Goal: Task Accomplishment & Management: Complete application form

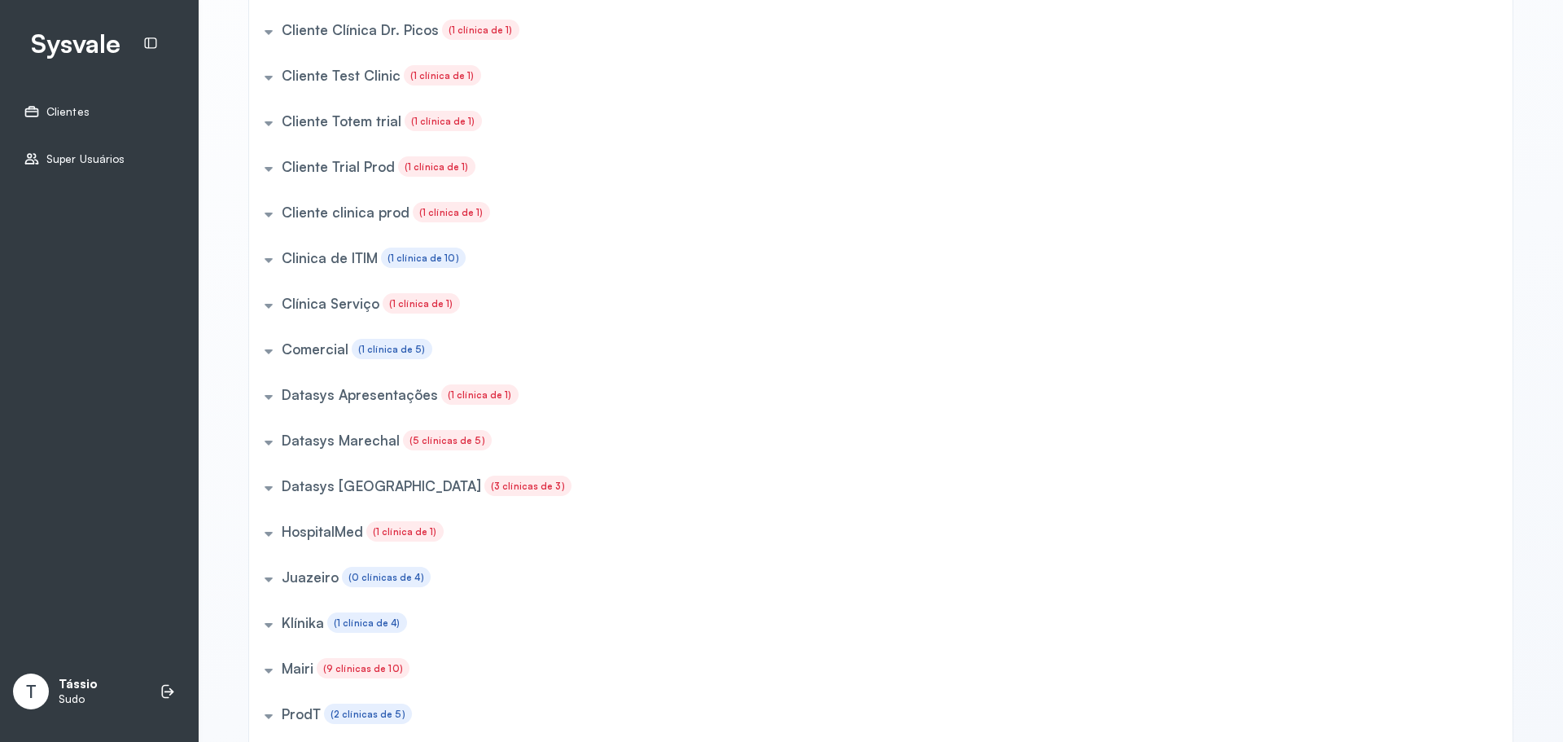
scroll to position [546, 0]
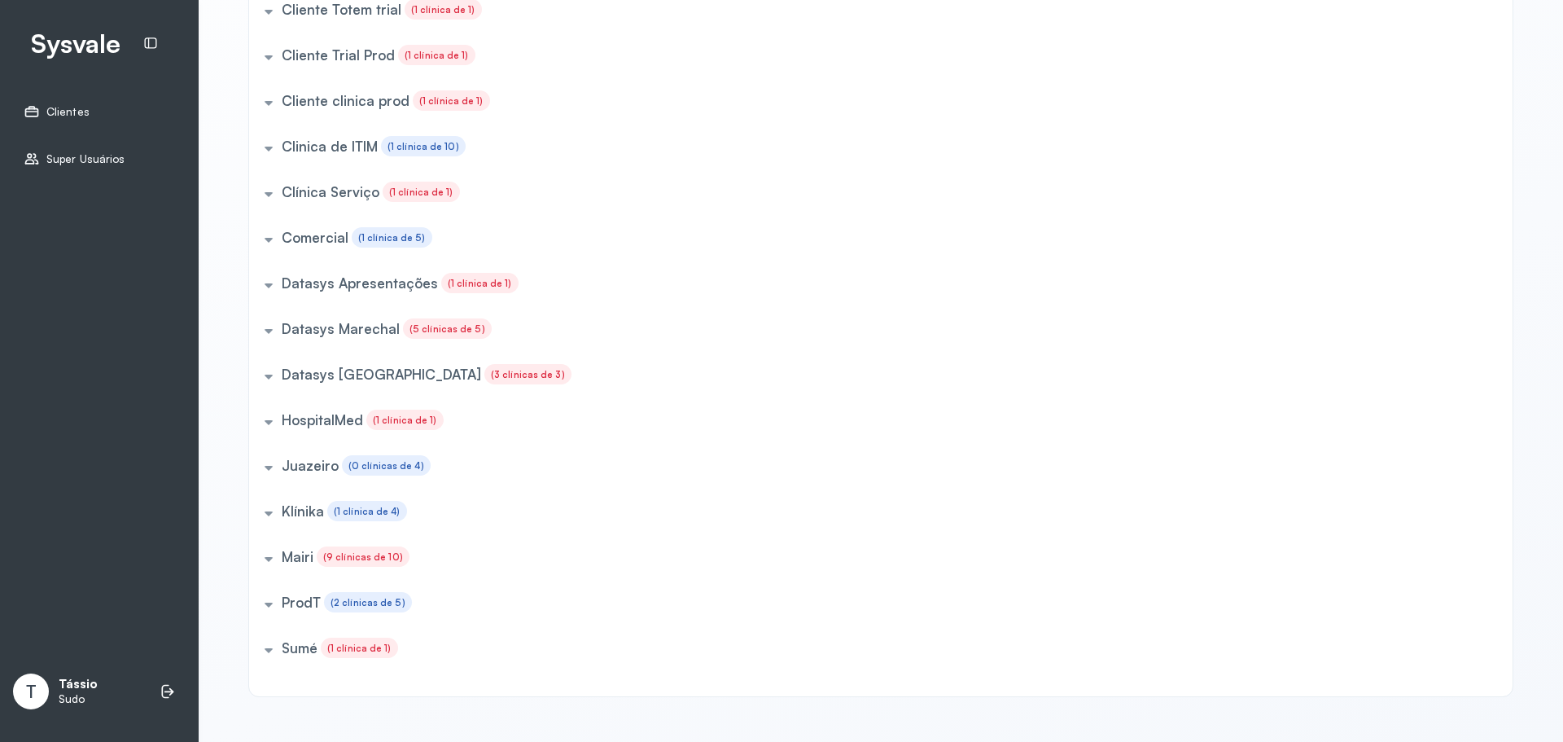
click at [282, 320] on h5 "Datasys Marechal" at bounding box center [341, 328] width 118 height 17
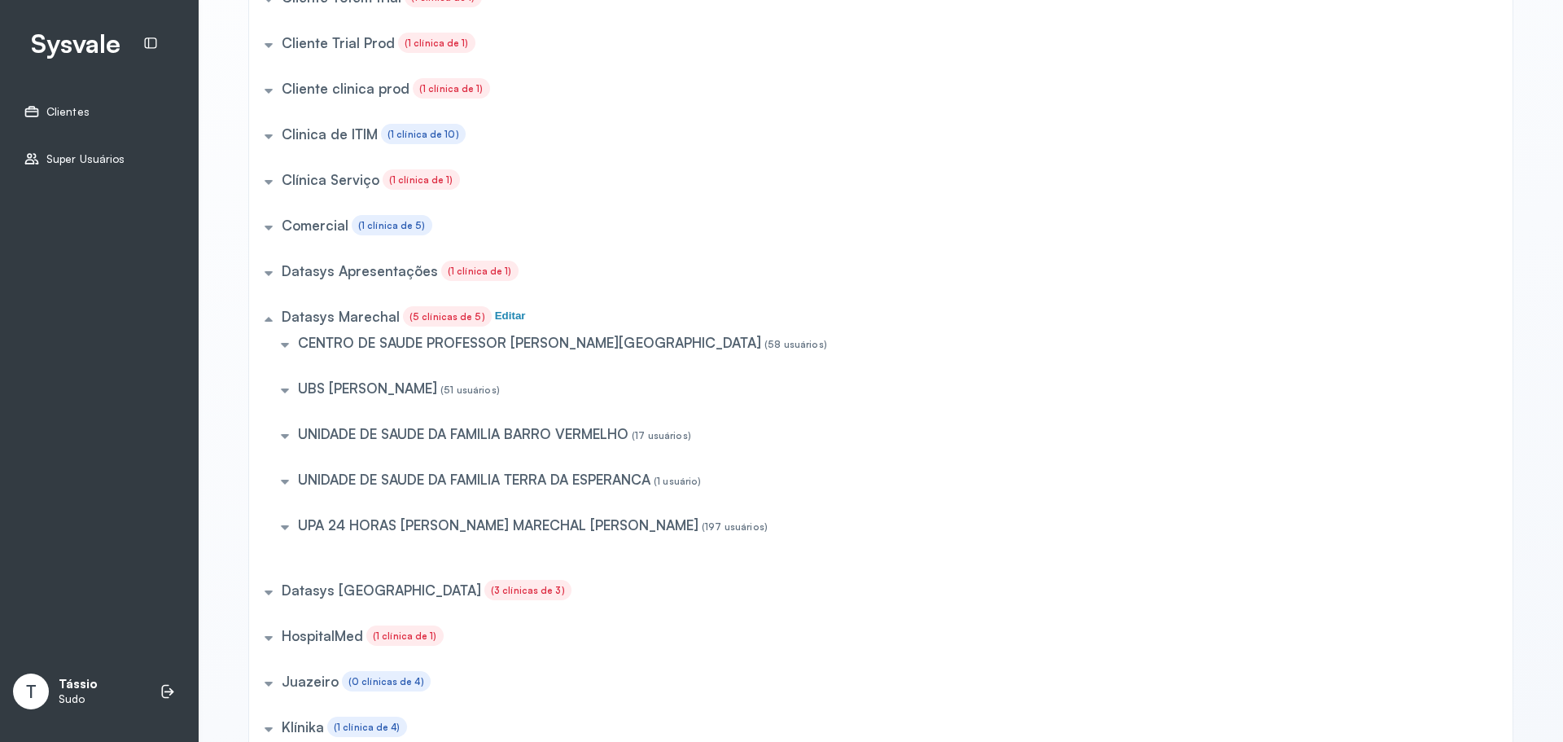
click at [356, 392] on h5 "UBS [PERSON_NAME]" at bounding box center [367, 387] width 139 height 17
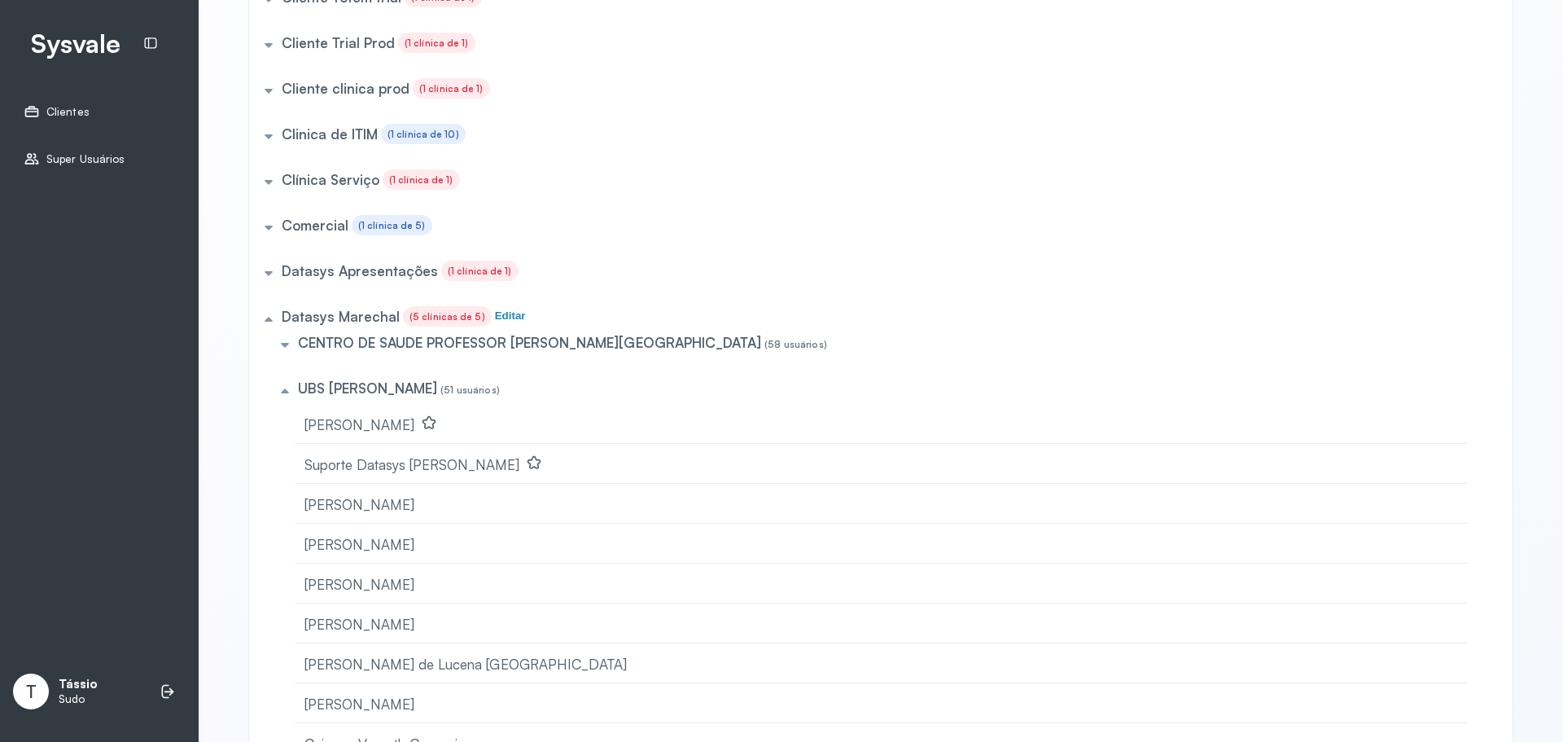
click at [356, 392] on h5 "UBS [PERSON_NAME]" at bounding box center [367, 387] width 139 height 17
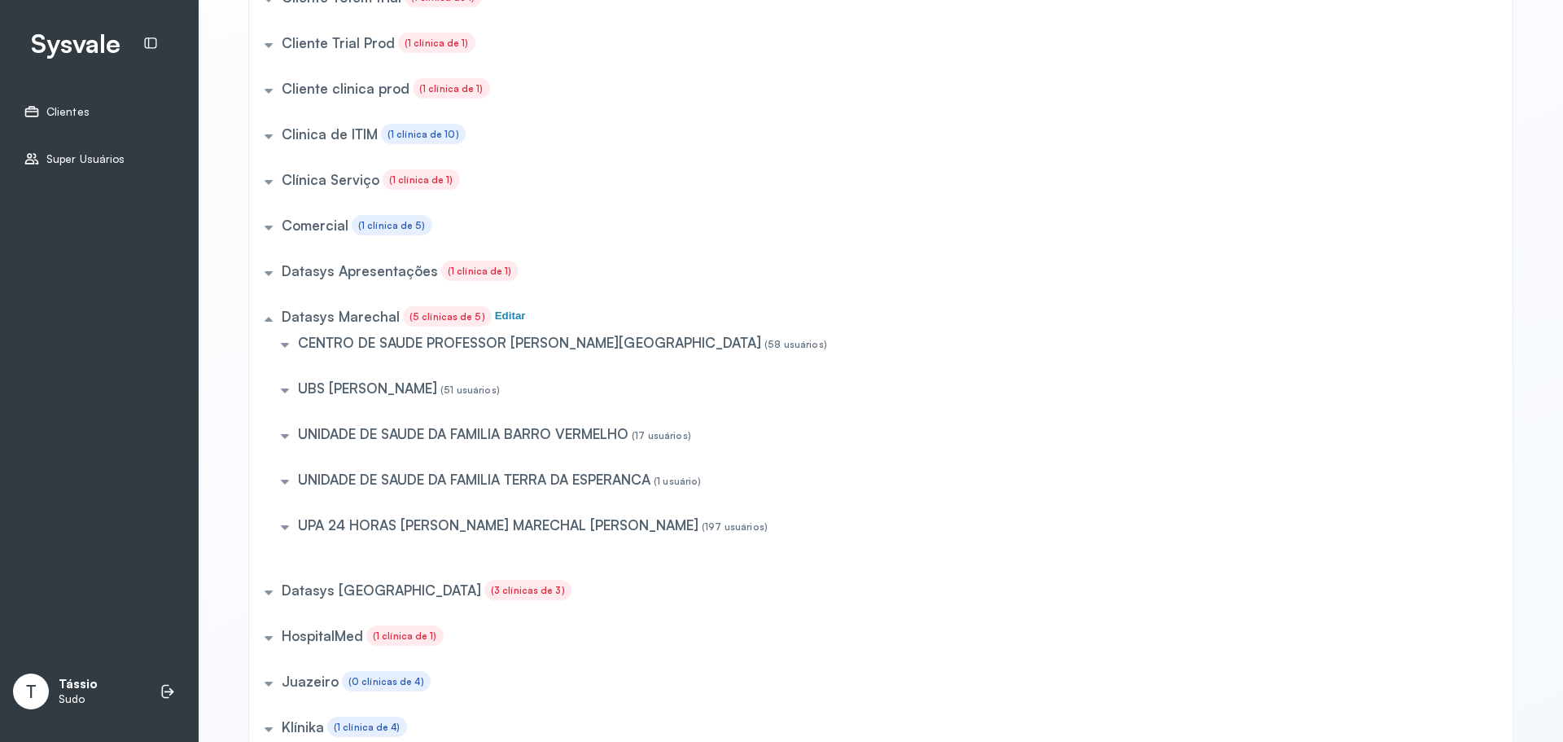
click at [338, 318] on h5 "Datasys Marechal" at bounding box center [341, 316] width 118 height 17
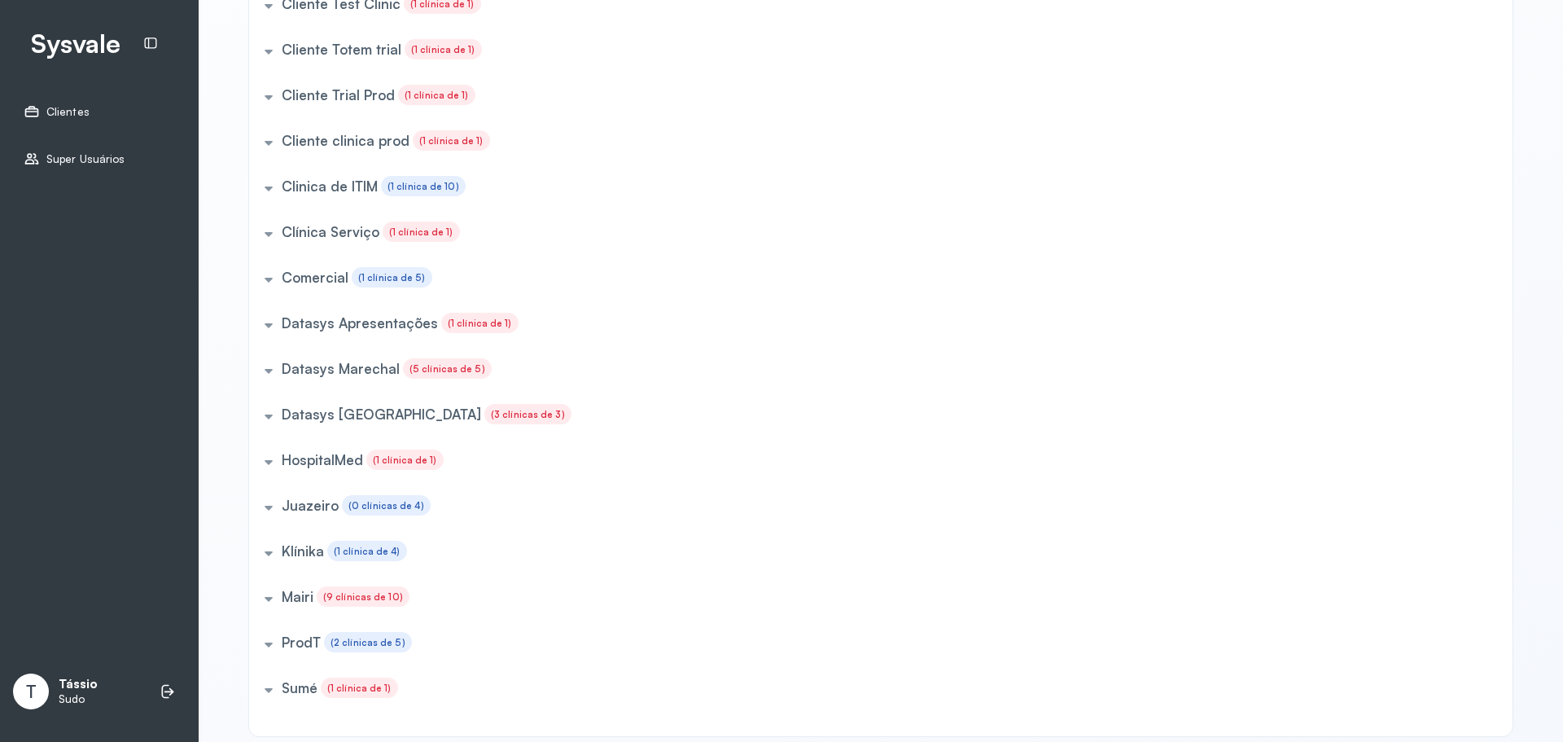
scroll to position [464, 0]
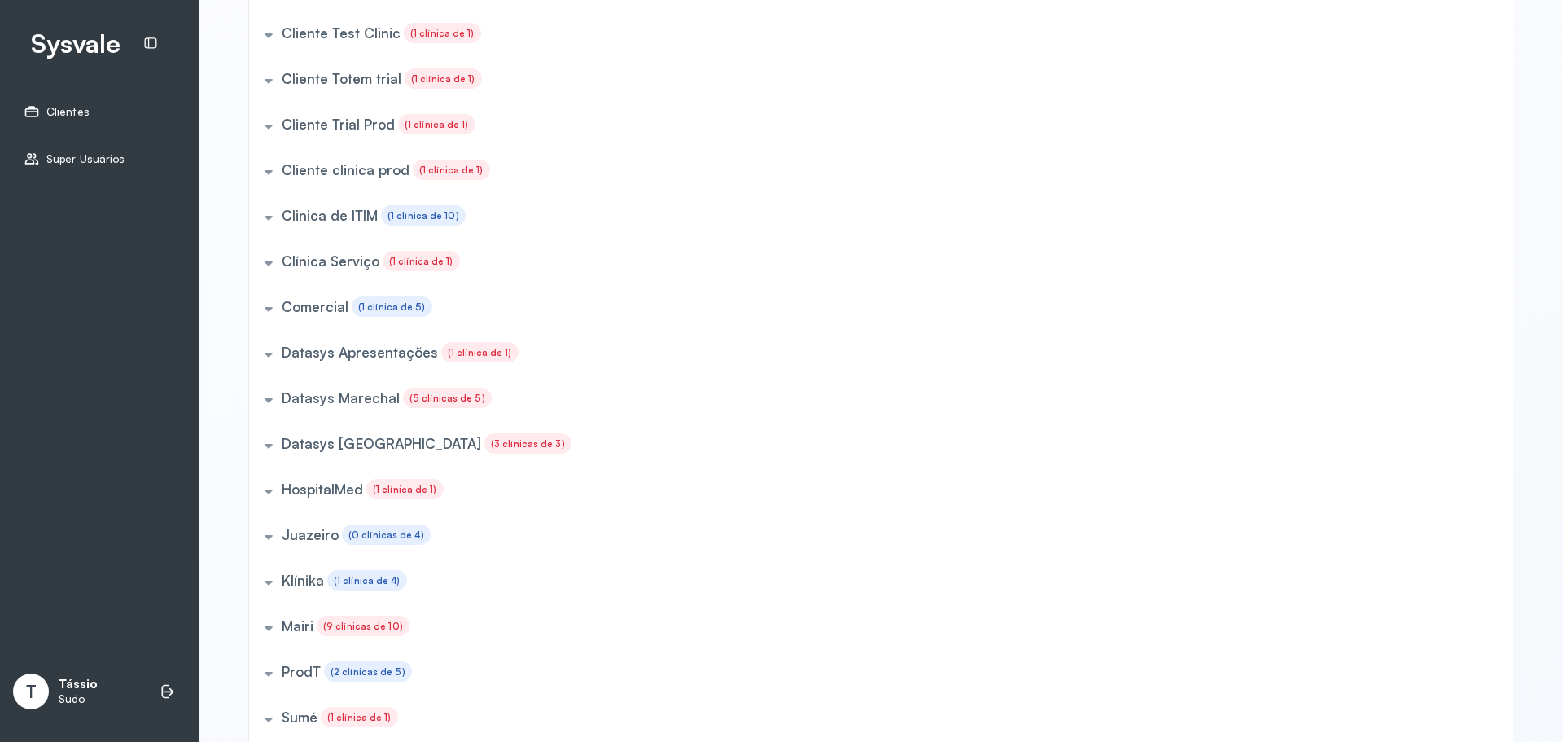
click at [293, 633] on h5 "Mairi" at bounding box center [298, 625] width 32 height 17
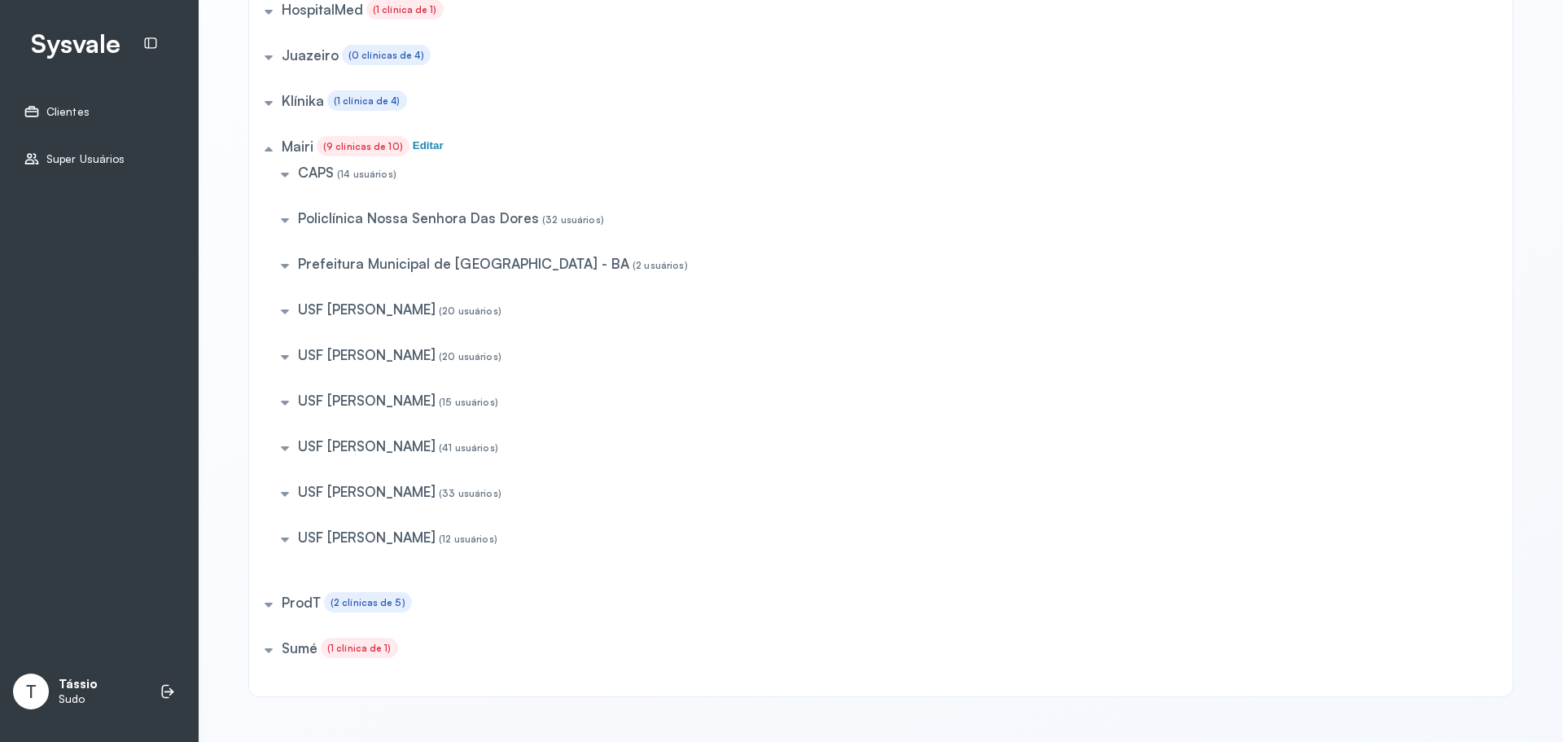
scroll to position [956, 0]
click at [398, 437] on h5 "USF [PERSON_NAME]" at bounding box center [367, 445] width 138 height 17
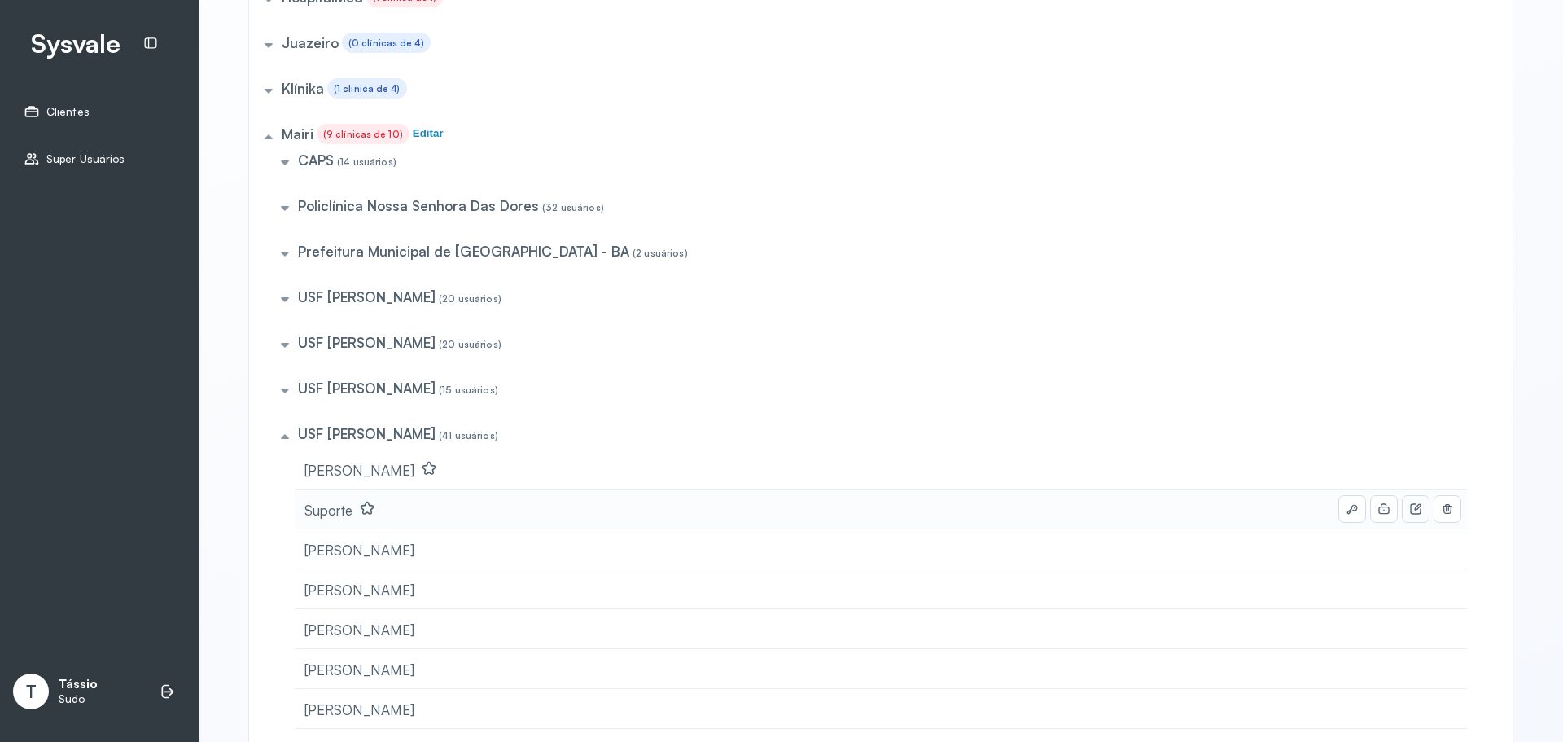
click at [1413, 515] on icon at bounding box center [1415, 508] width 13 height 13
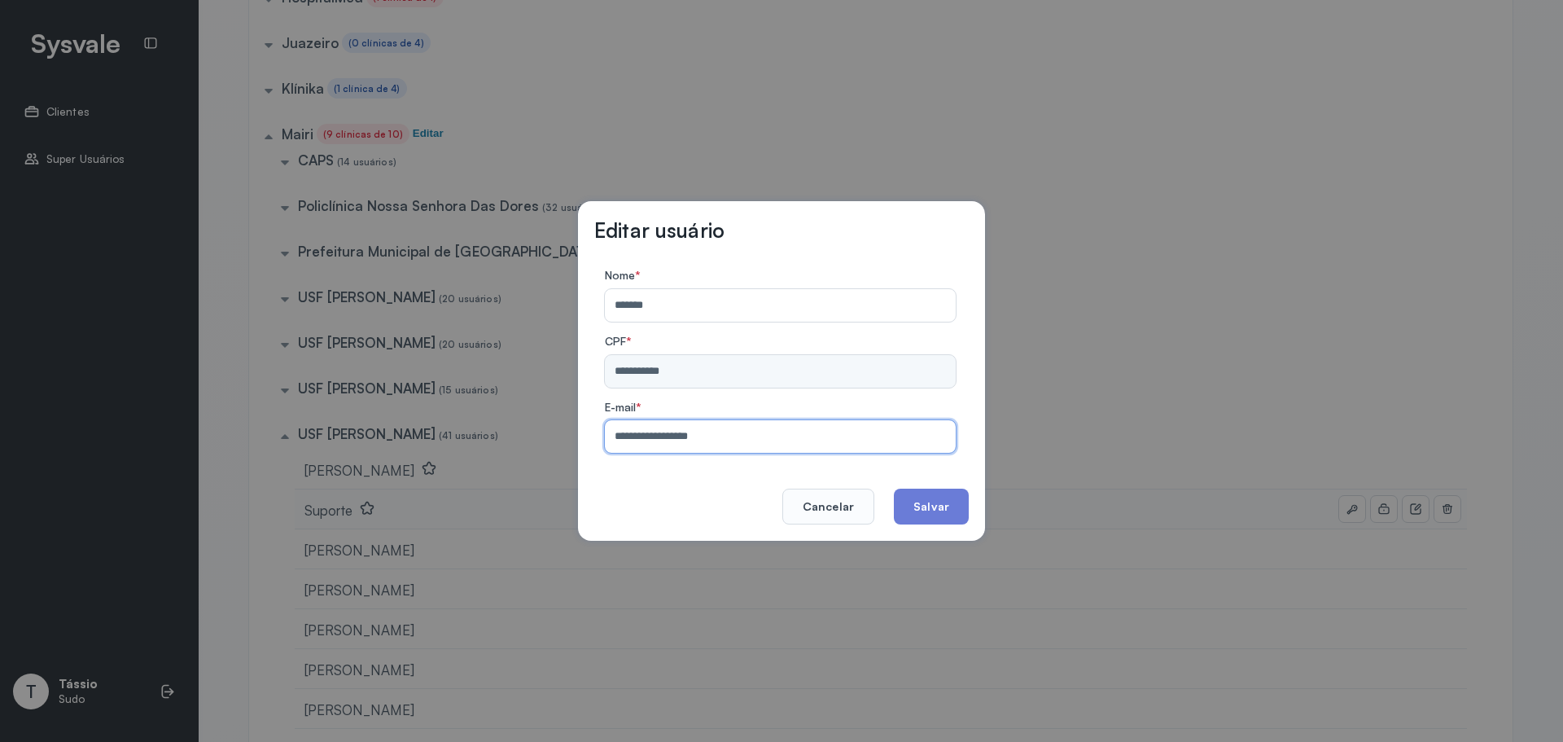
drag, startPoint x: 728, startPoint y: 437, endPoint x: 554, endPoint y: 447, distance: 174.5
click at [554, 447] on div "**********" at bounding box center [781, 371] width 1563 height 742
click at [886, 272] on label "Nome *" at bounding box center [780, 277] width 351 height 17
click at [844, 508] on button "Cancelar" at bounding box center [828, 507] width 92 height 36
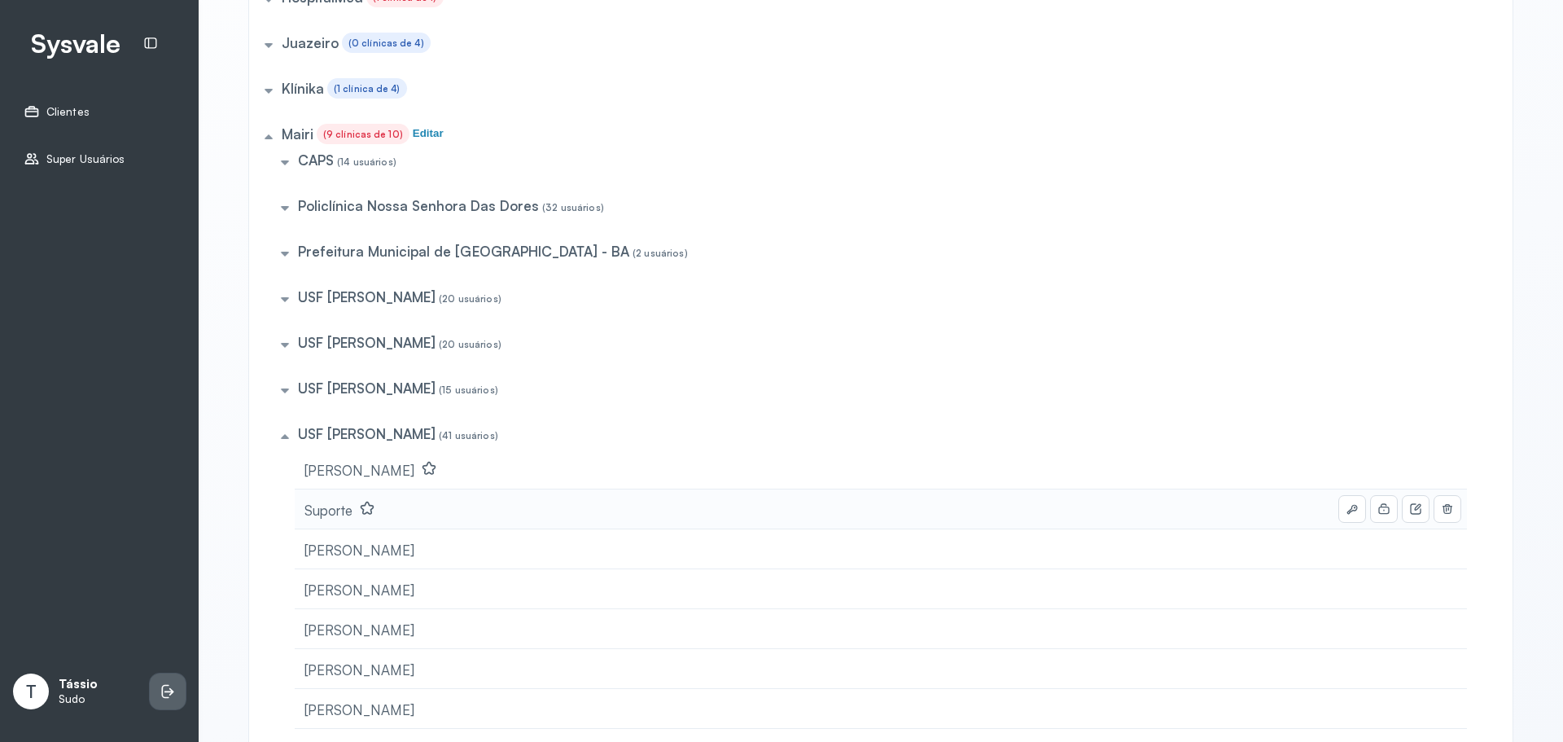
click at [179, 697] on li at bounding box center [168, 691] width 36 height 36
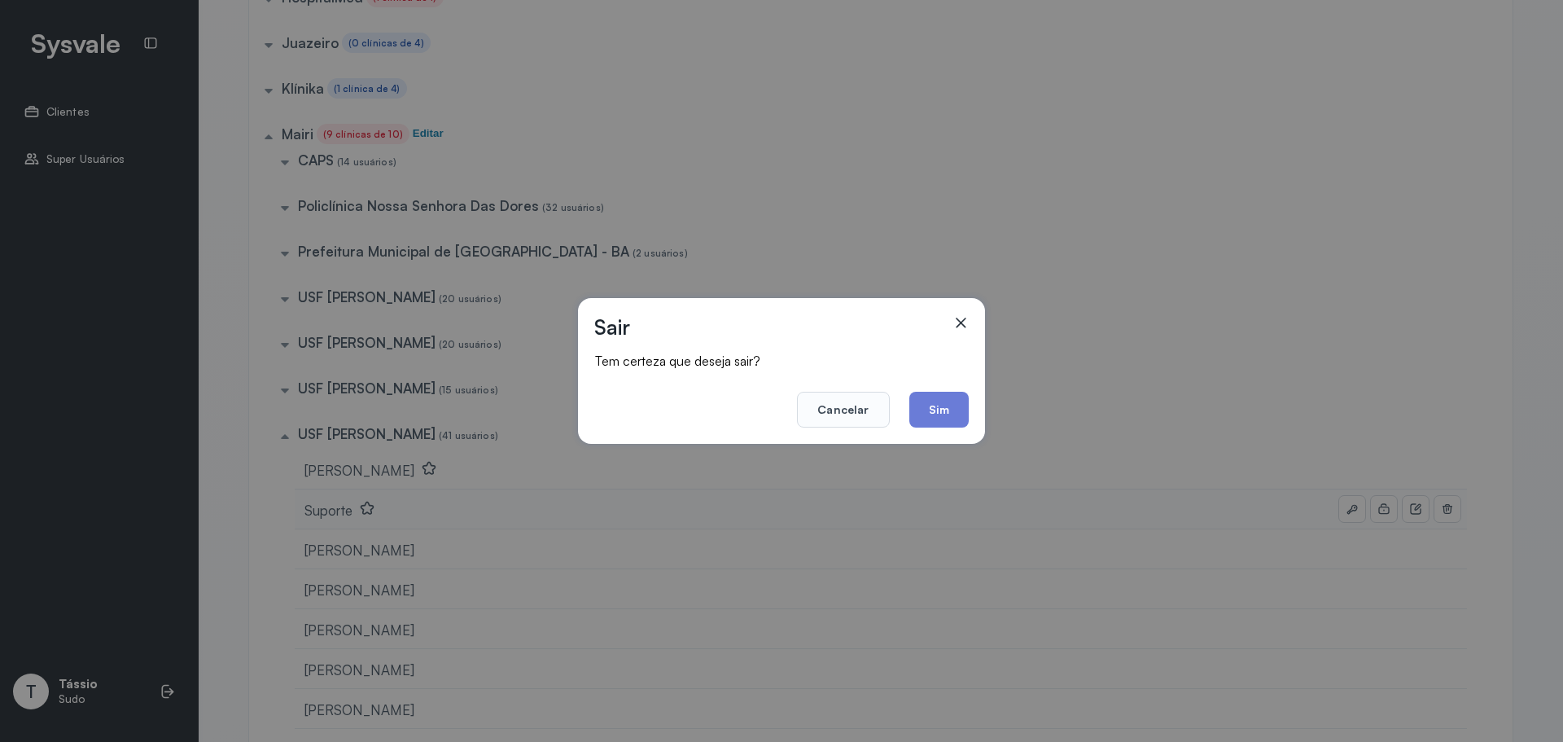
click at [936, 419] on button "Sim" at bounding box center [938, 410] width 59 height 36
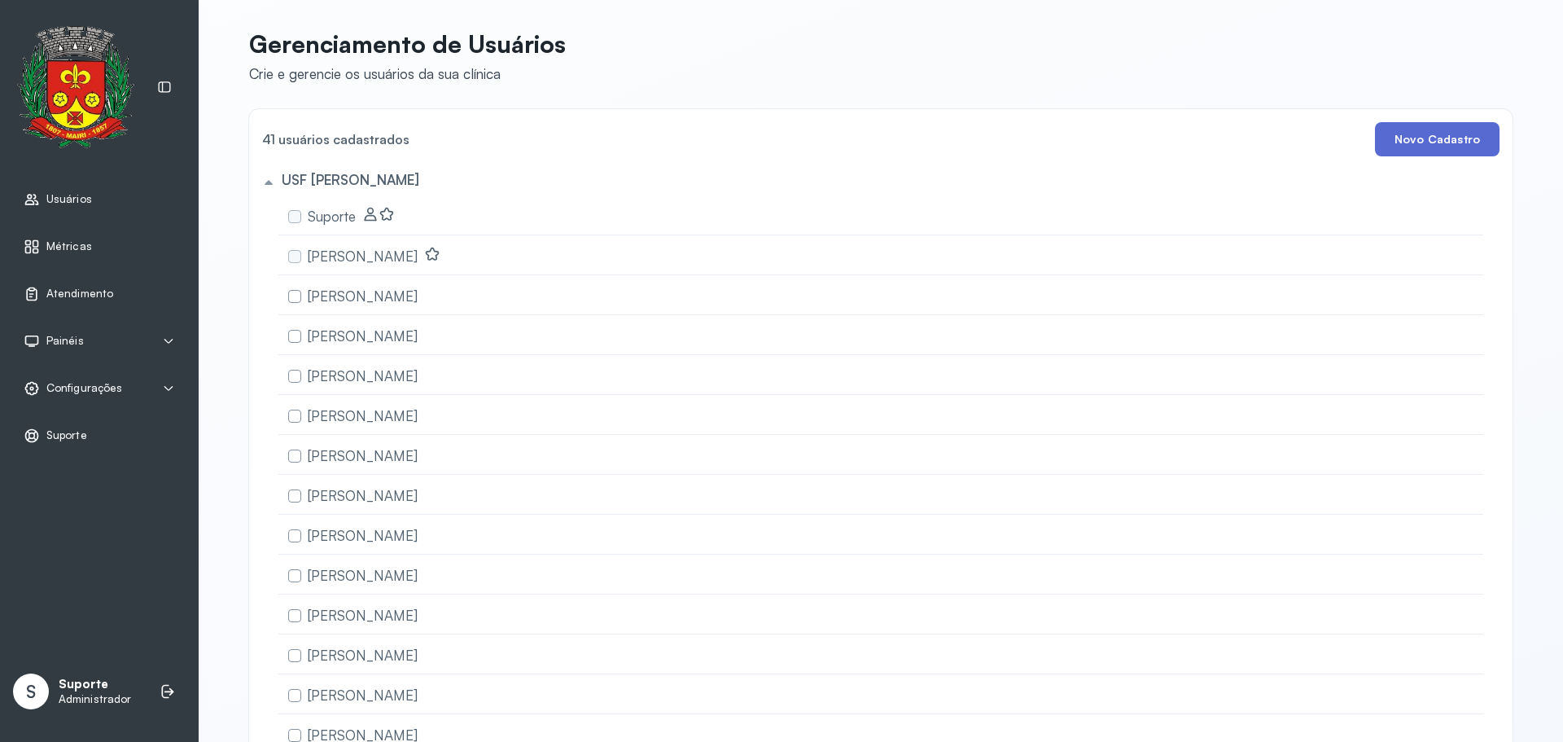
click at [1400, 134] on button "Novo Cadastro" at bounding box center [1437, 139] width 125 height 34
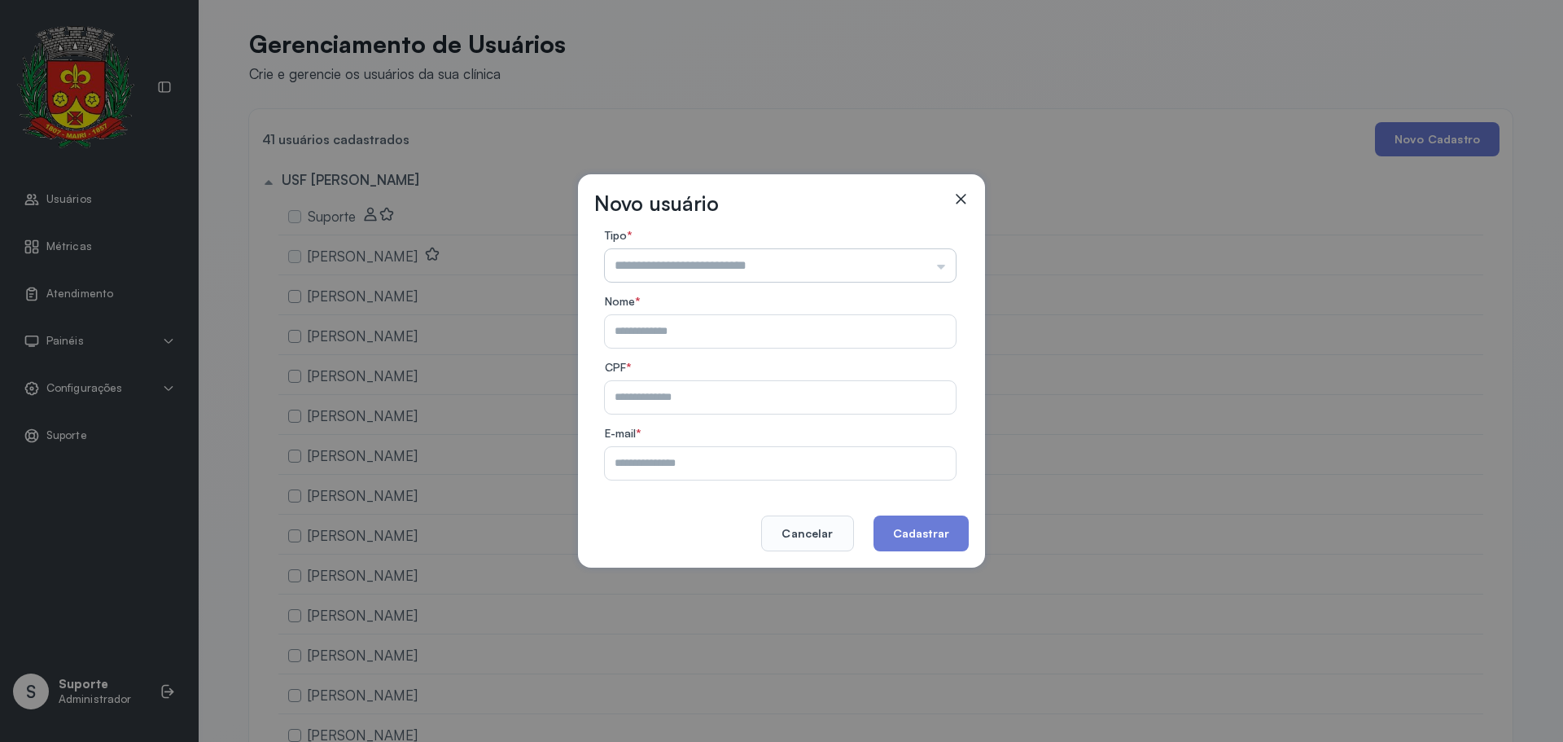
click at [875, 269] on input "text" at bounding box center [780, 265] width 351 height 33
click at [975, 190] on div "Novo usuário Tipo * Atendente Totem Nome * CPF * E-mail * Cancelar Cadastrar" at bounding box center [781, 370] width 407 height 393
click at [969, 192] on div "Novo usuário Tipo * Atendente Totem Nome * CPF * E-mail * Cancelar Cadastrar" at bounding box center [781, 370] width 407 height 393
click at [960, 200] on icon at bounding box center [961, 199] width 10 height 10
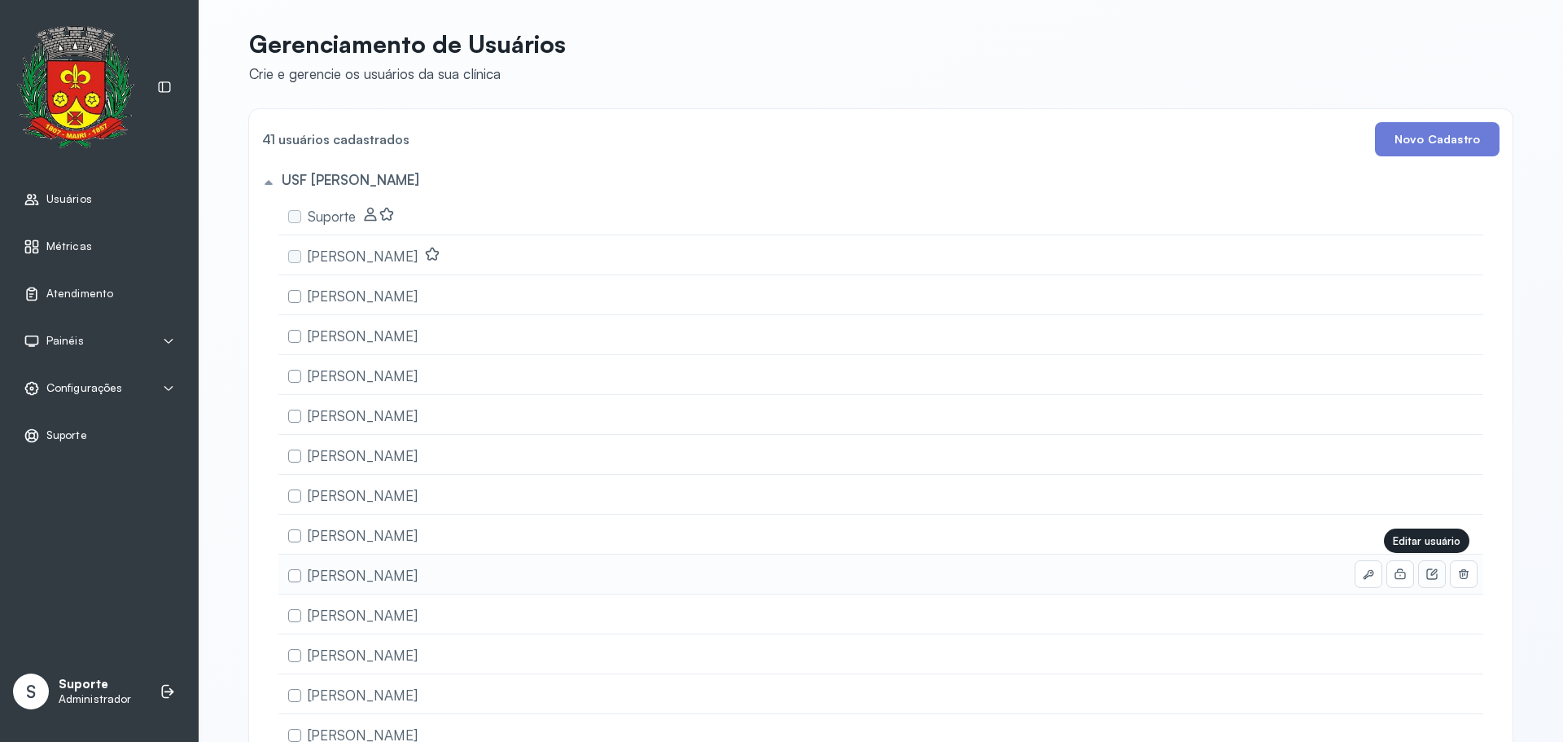
click at [1426, 578] on icon at bounding box center [1432, 574] width 13 height 13
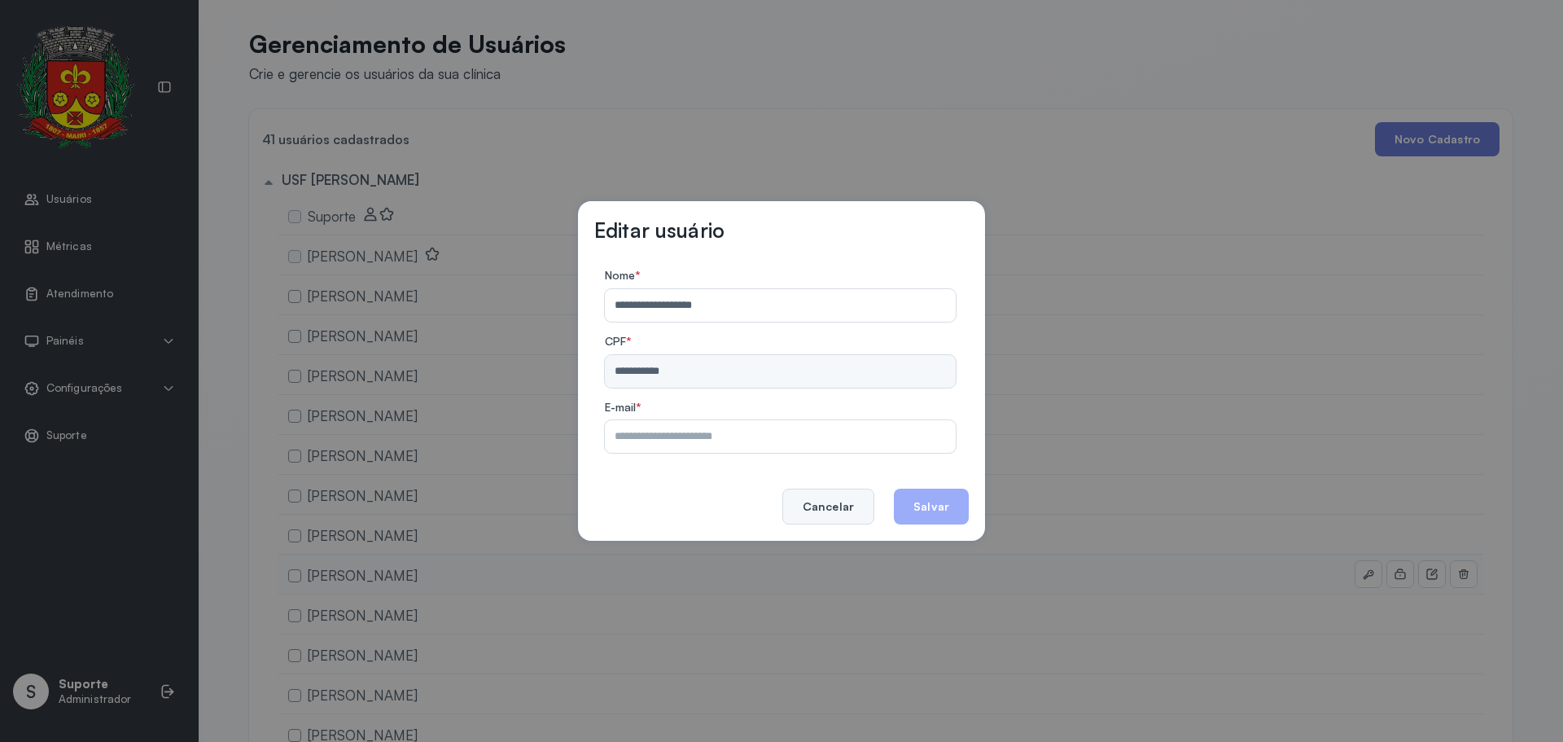
click at [834, 495] on button "Cancelar" at bounding box center [828, 507] width 92 height 36
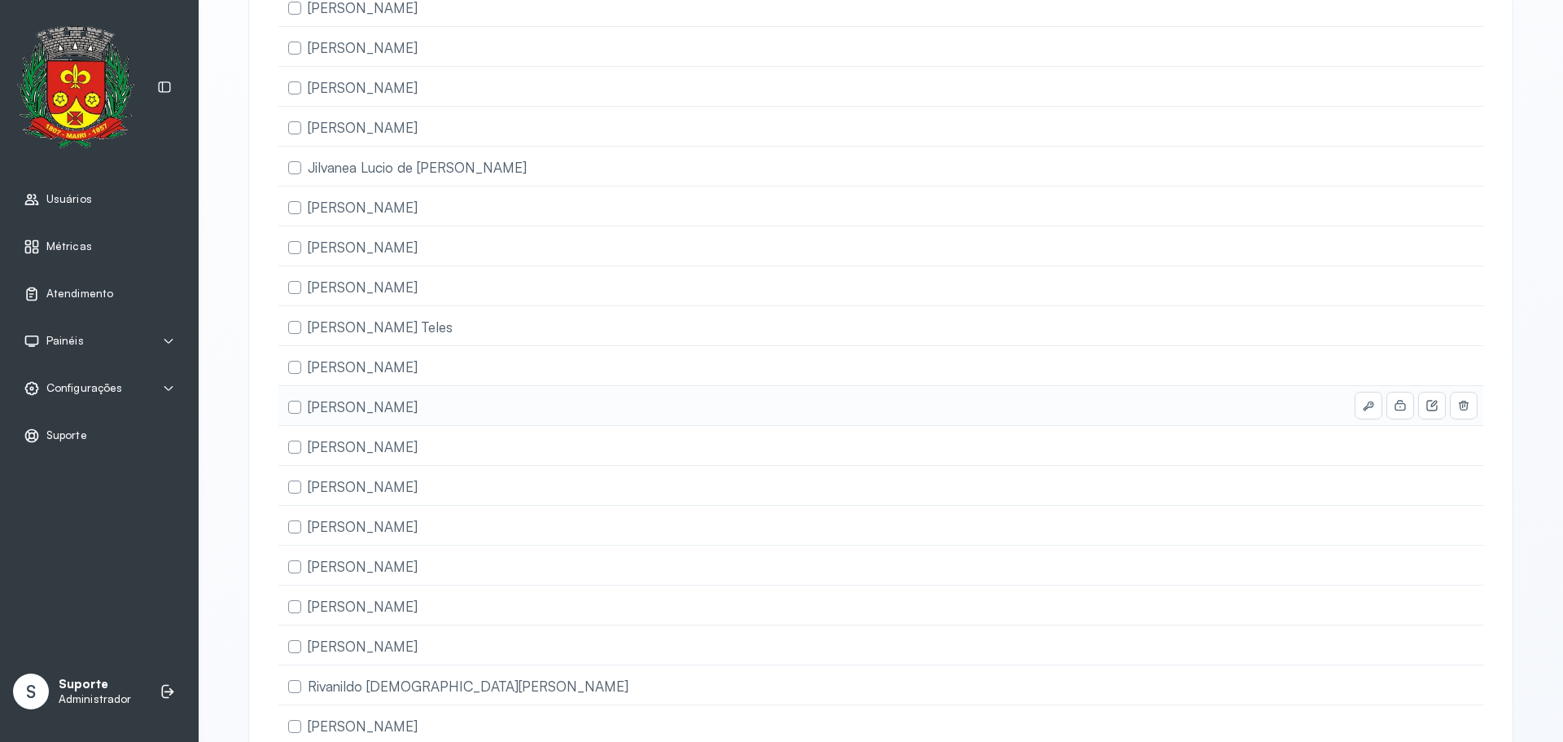
scroll to position [1180, 0]
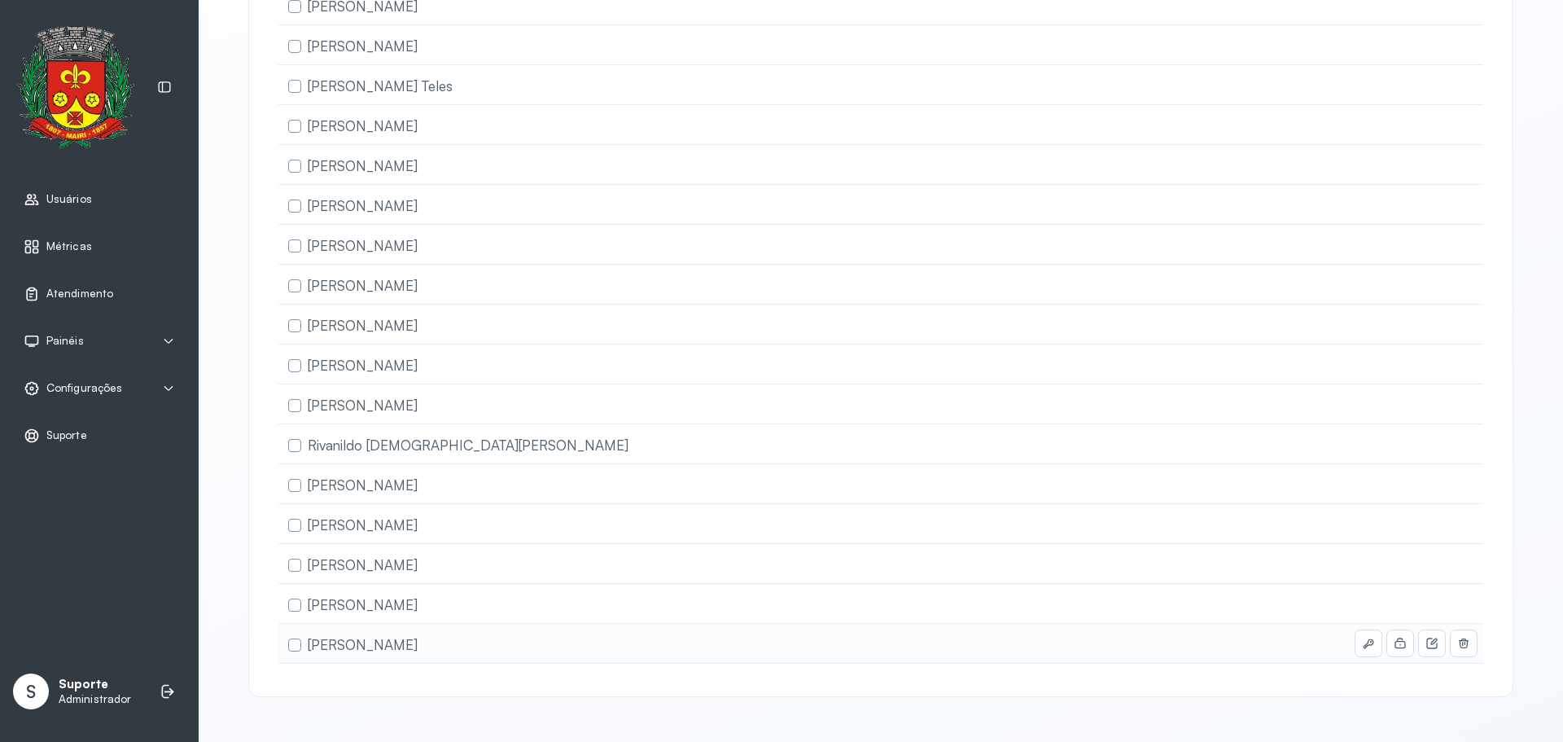
drag, startPoint x: 1361, startPoint y: 633, endPoint x: 1178, endPoint y: 646, distance: 182.9
click at [1178, 646] on div "[PERSON_NAME]" at bounding box center [880, 644] width 1205 height 40
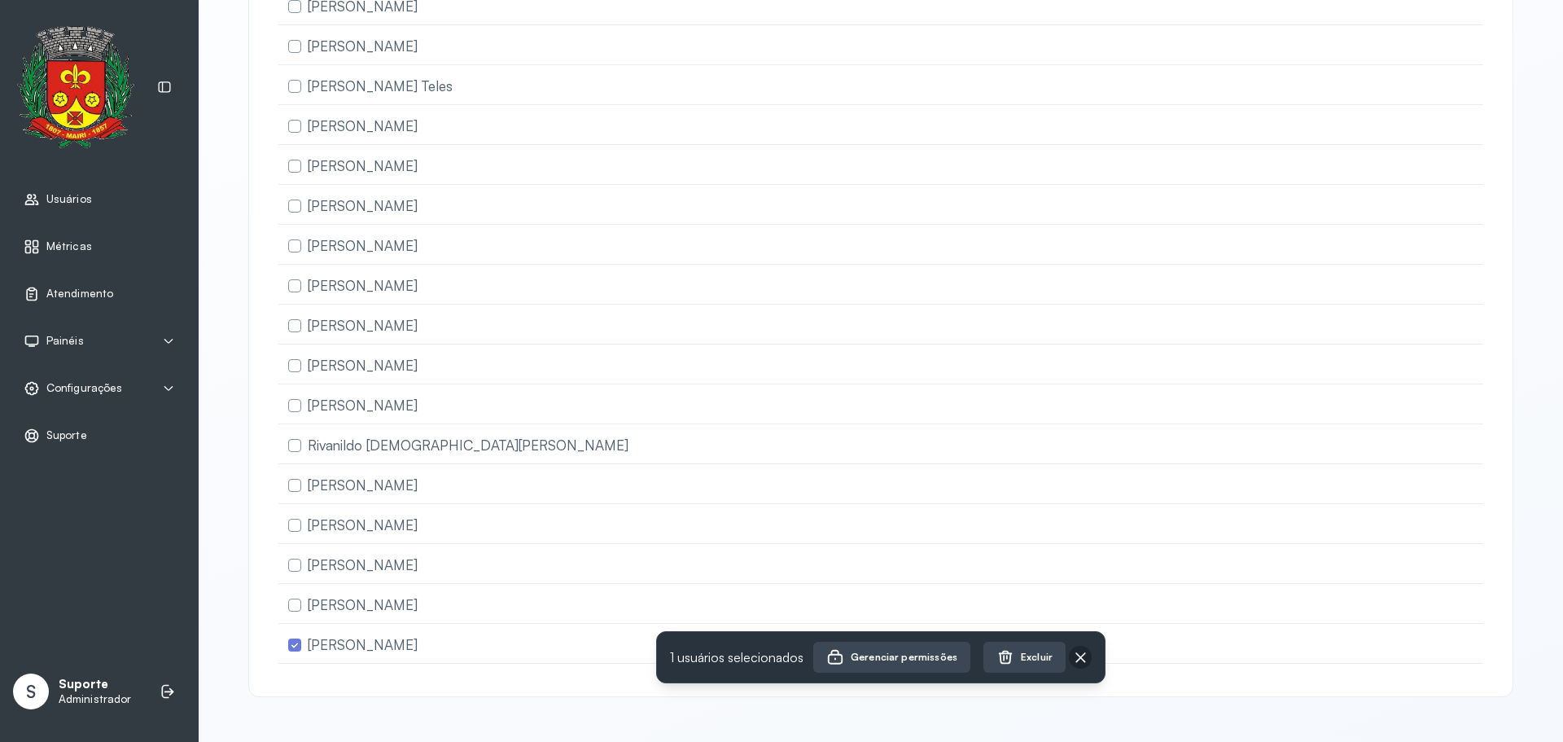
click at [1078, 661] on icon at bounding box center [1080, 657] width 16 height 16
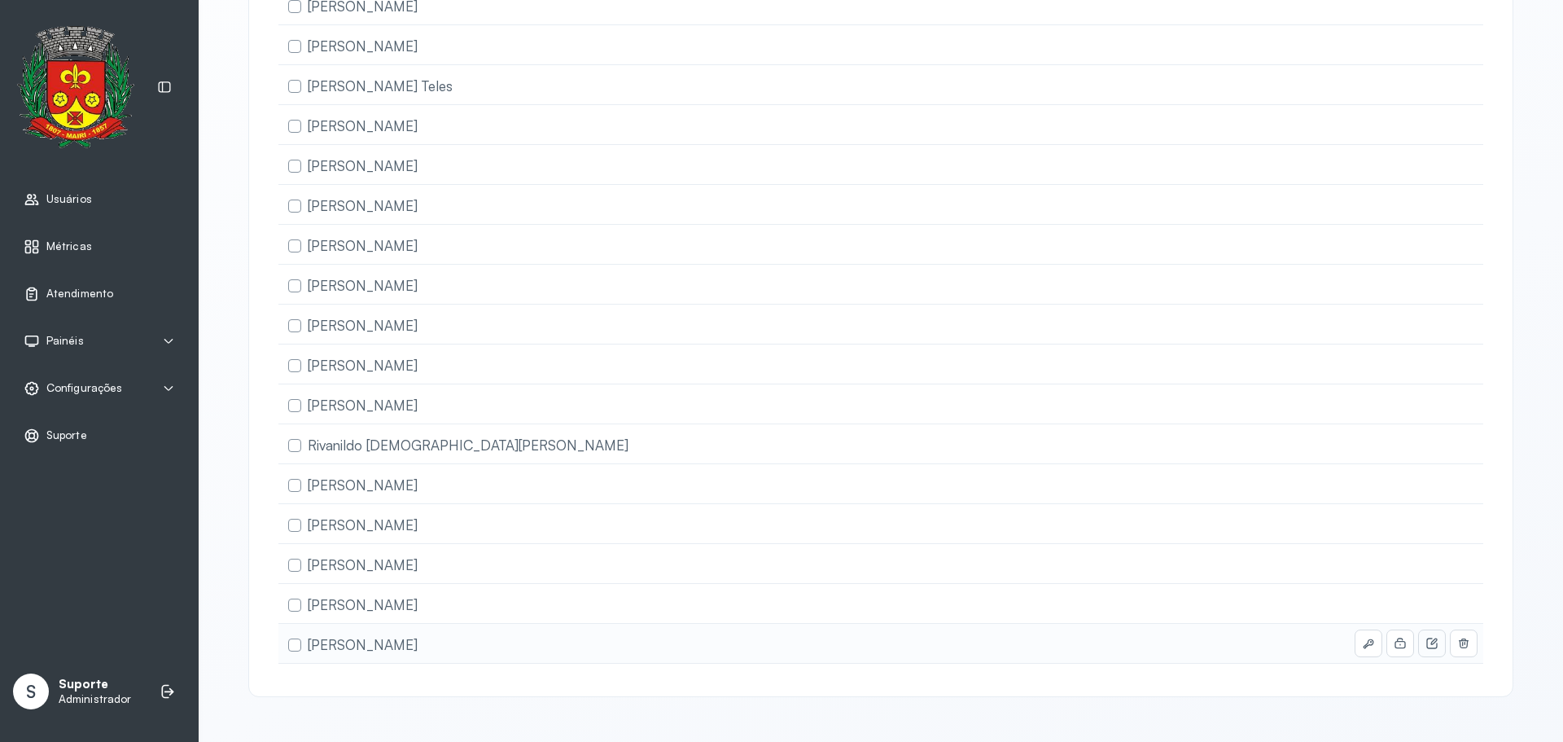
click at [1426, 637] on icon at bounding box center [1432, 643] width 13 height 13
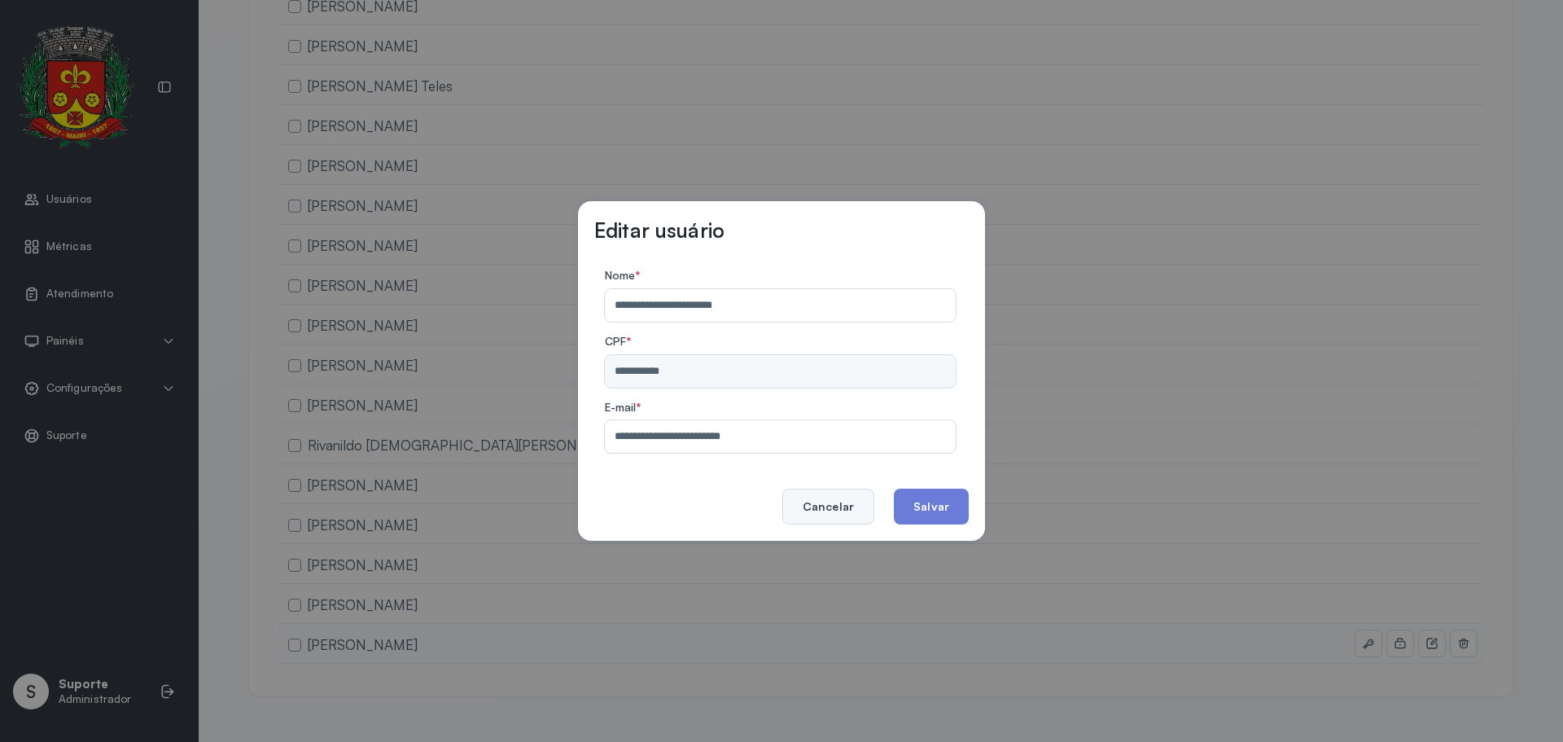
click at [808, 501] on button "Cancelar" at bounding box center [828, 507] width 92 height 36
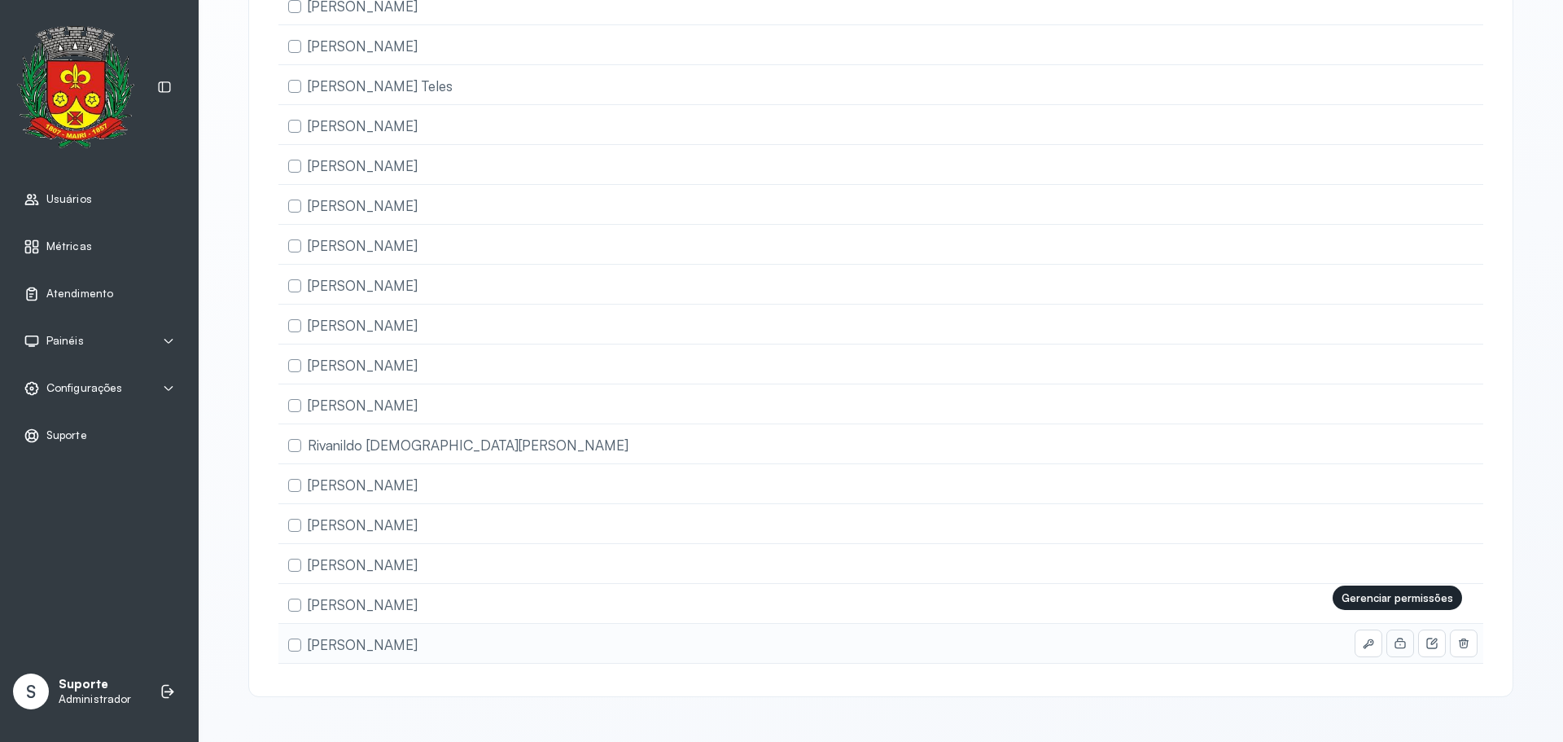
click at [1387, 637] on button at bounding box center [1400, 643] width 26 height 26
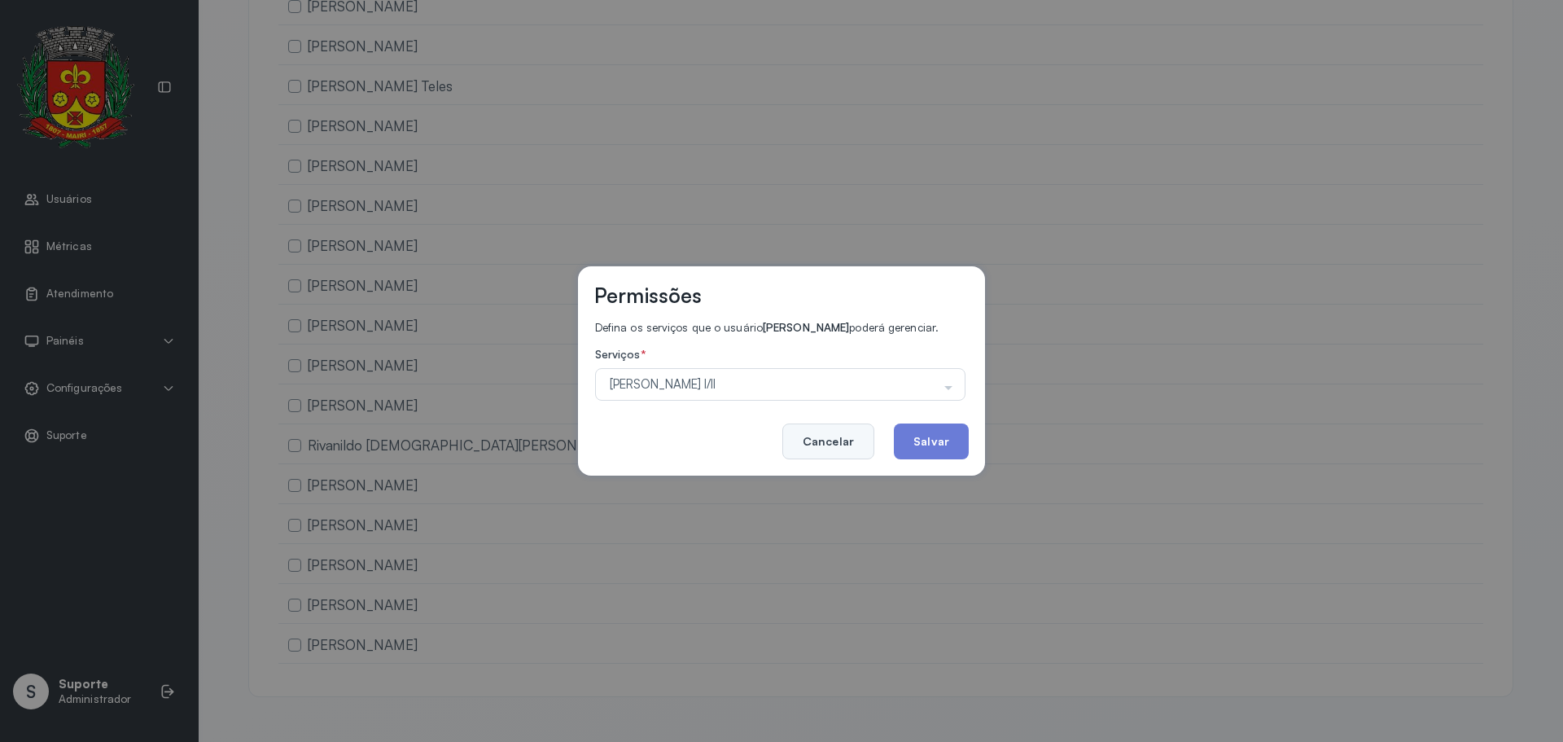
click at [852, 451] on button "Cancelar" at bounding box center [828, 441] width 92 height 36
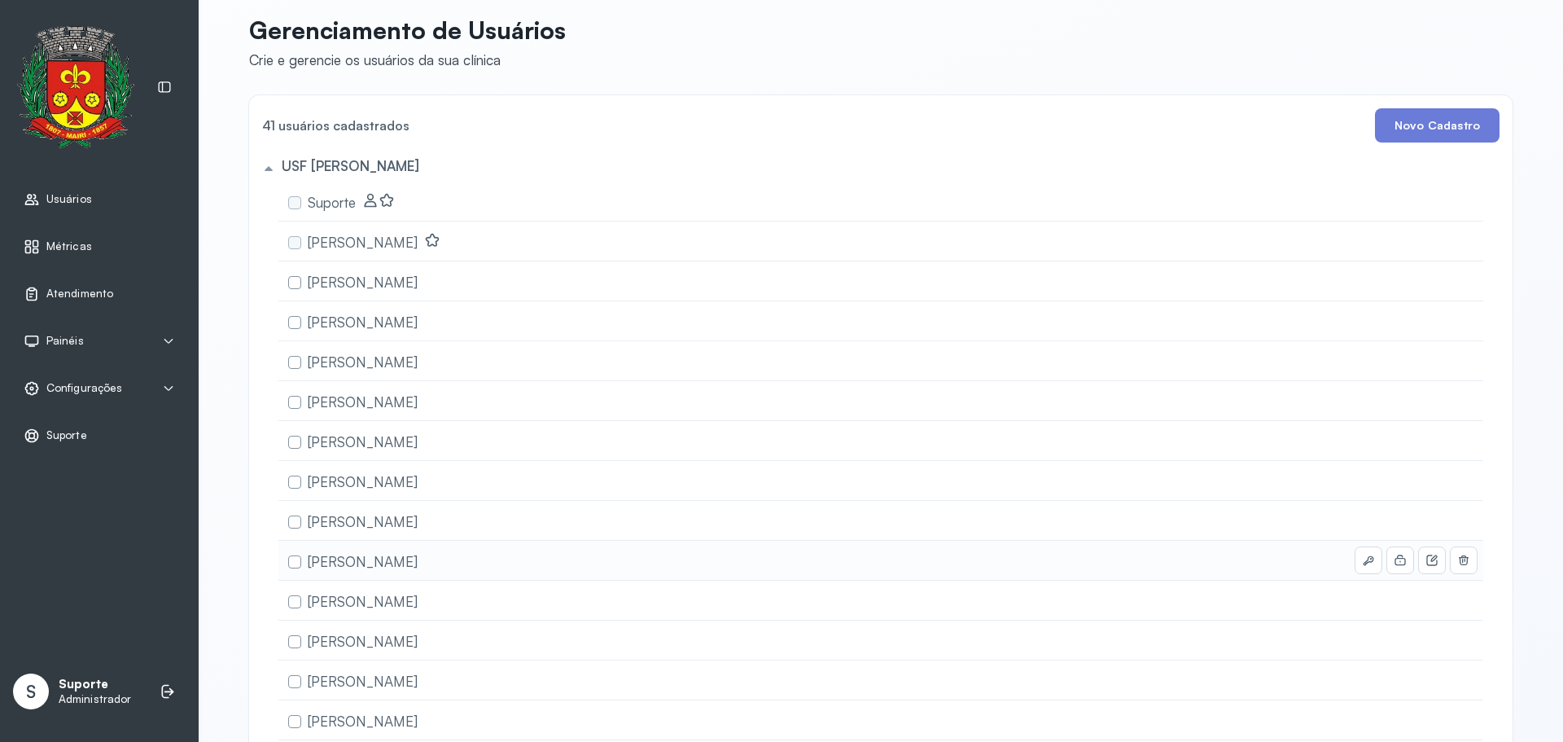
scroll to position [0, 0]
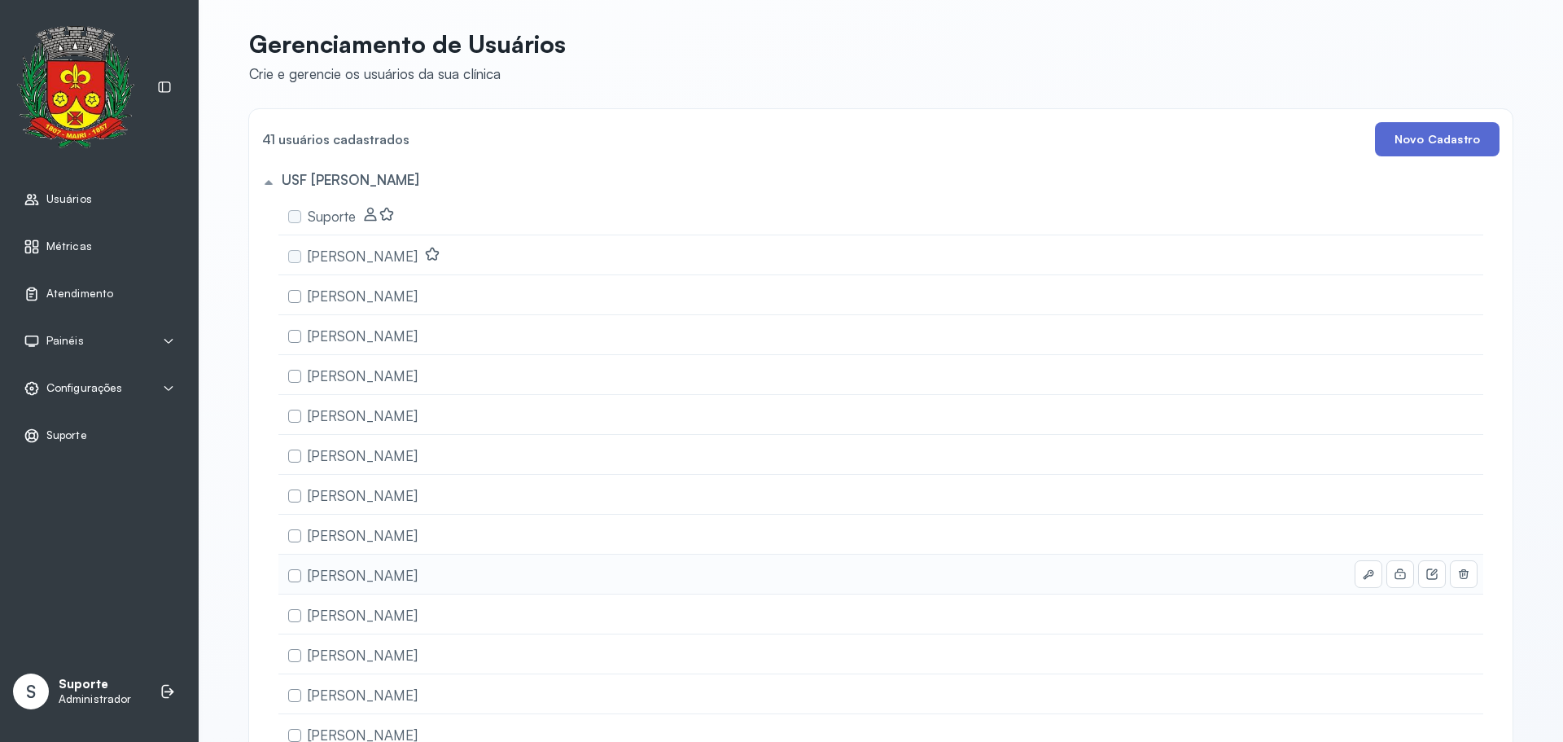
click at [1442, 132] on button "Novo Cadastro" at bounding box center [1437, 139] width 125 height 34
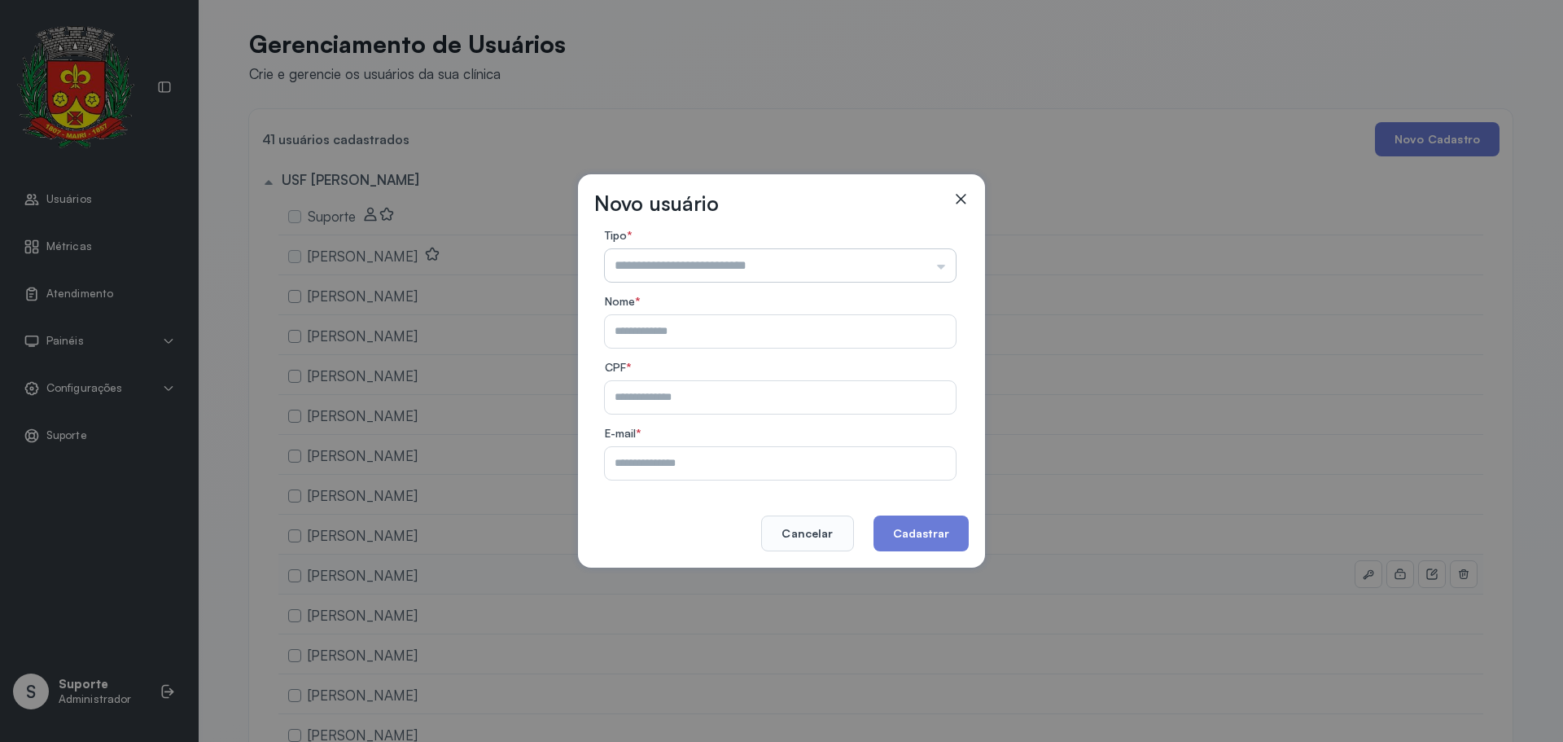
click at [839, 265] on input "text" at bounding box center [780, 265] width 351 height 33
type input "*********"
click at [765, 293] on form "Tipo * ********* Atendente Totem Nome * CPF * E-mail *" at bounding box center [780, 354] width 370 height 251
click at [679, 325] on input "text" at bounding box center [777, 331] width 344 height 33
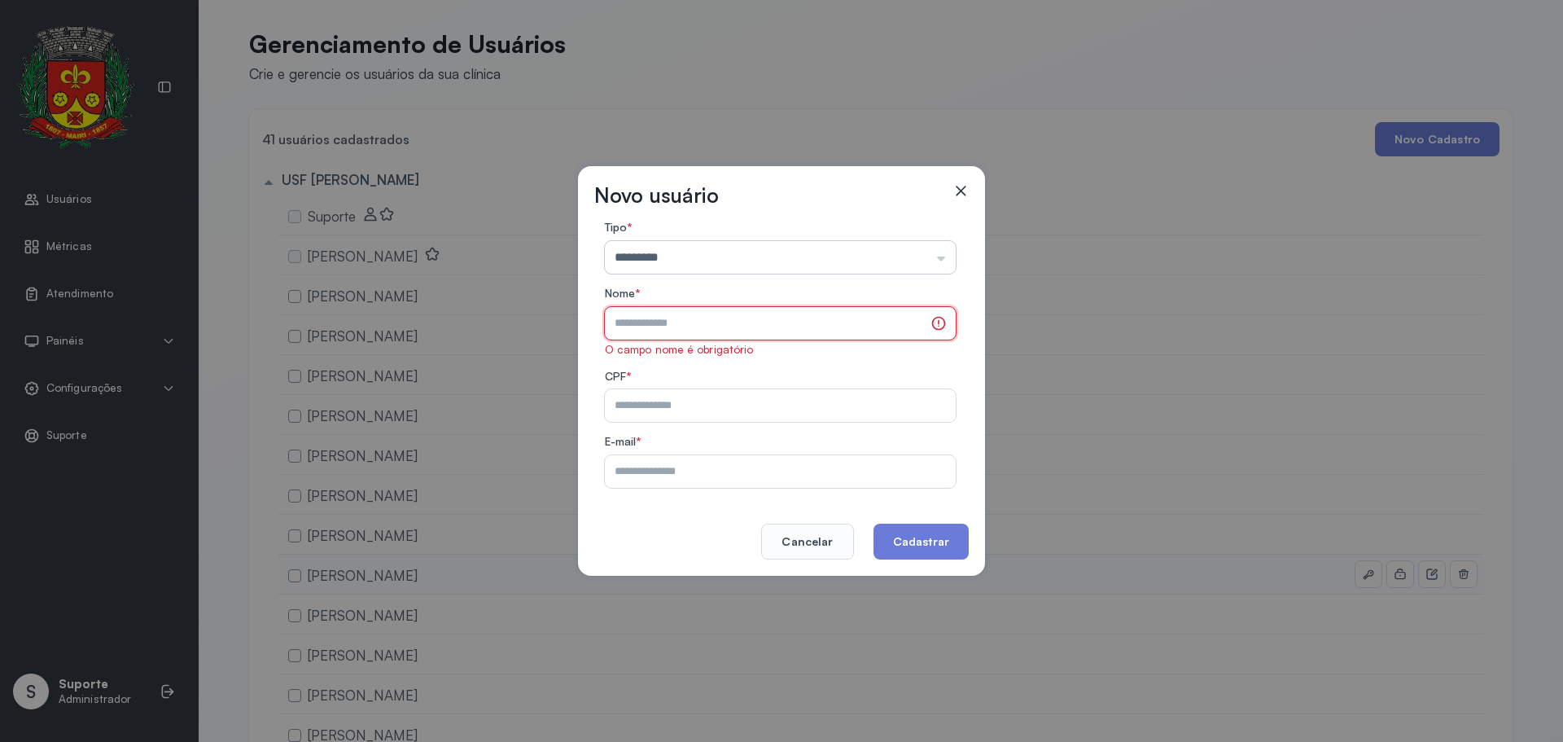
paste input "**********"
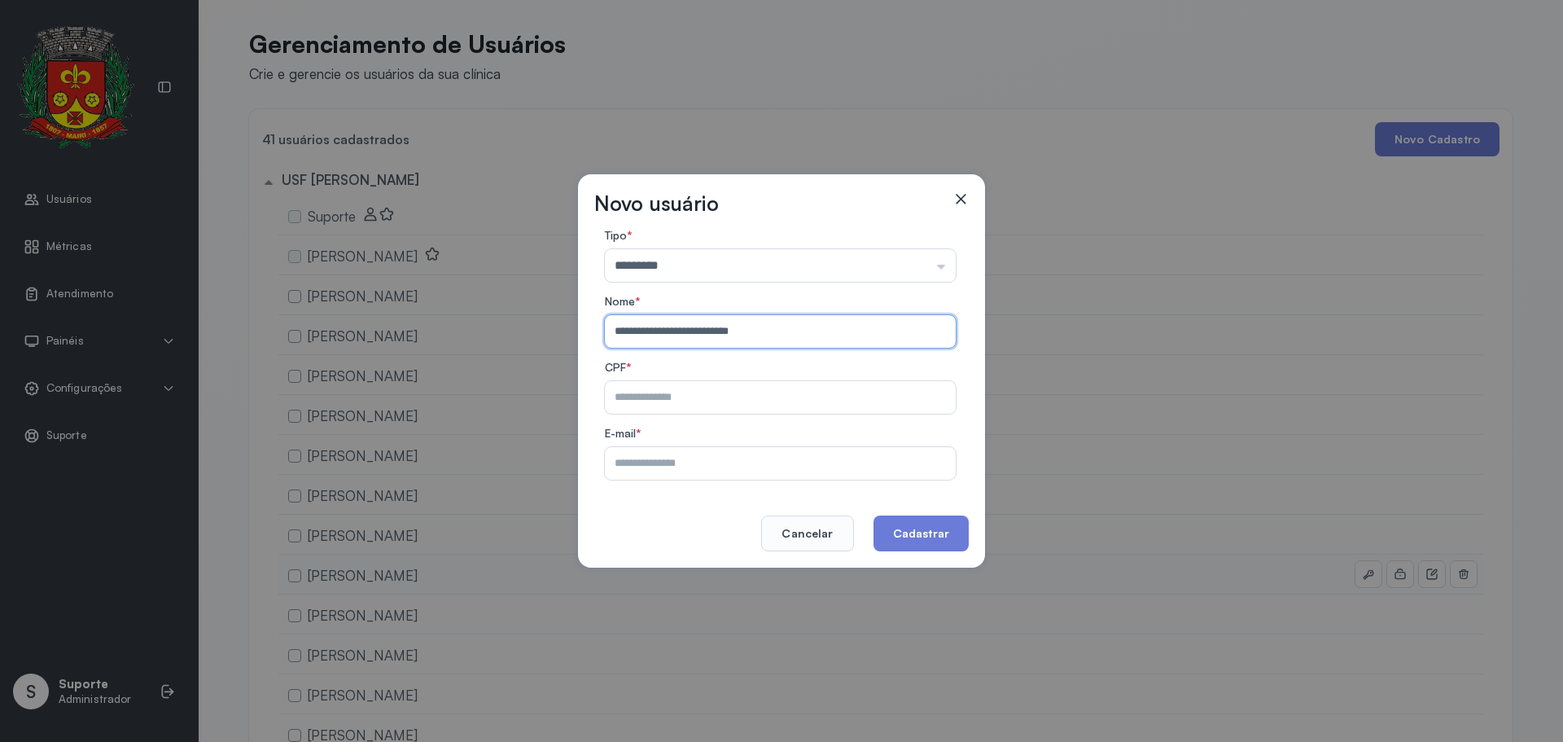
type input "**********"
click at [842, 519] on button "Cancelar" at bounding box center [807, 533] width 92 height 36
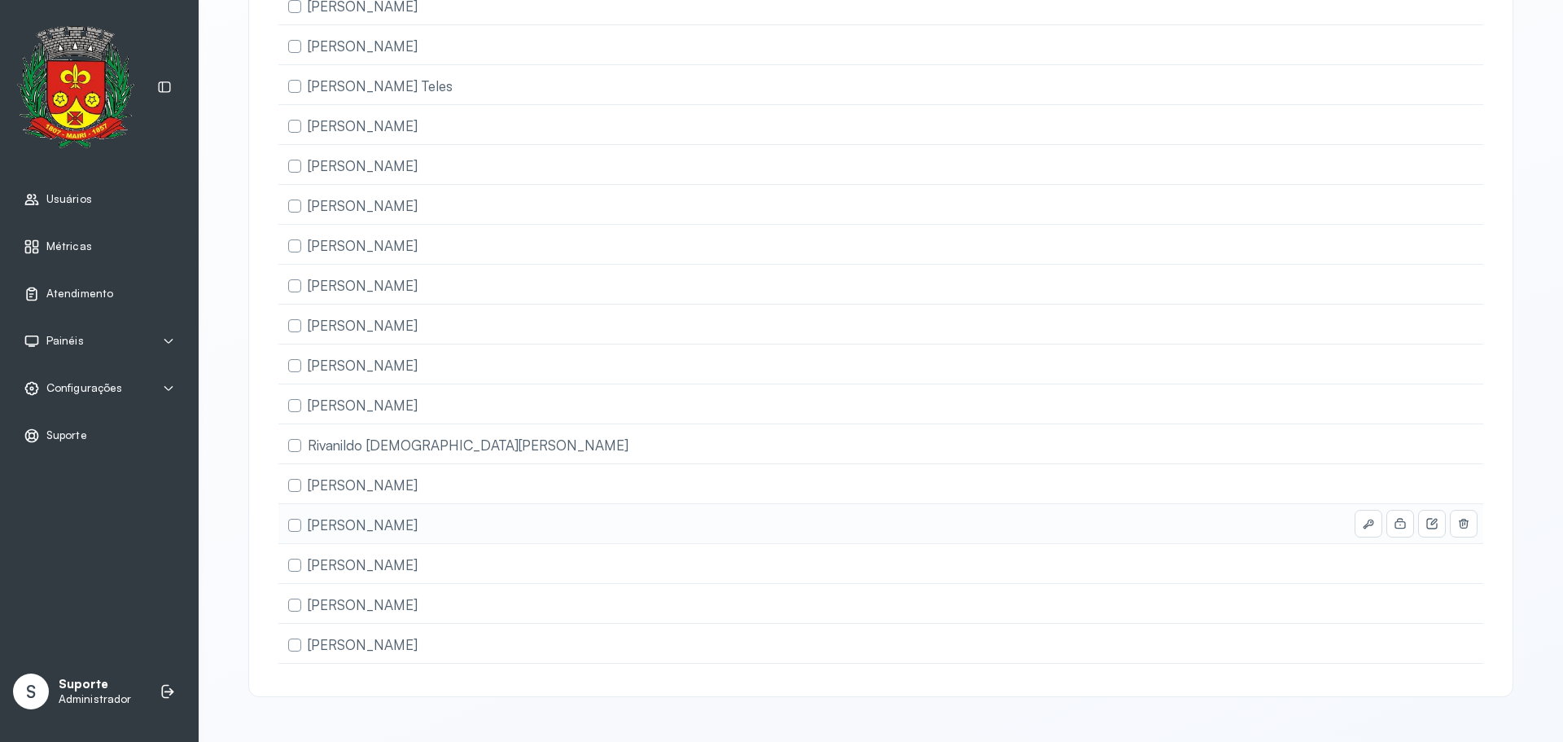
scroll to position [1180, 0]
click at [0, 0] on icon at bounding box center [0, 0] width 0 height 0
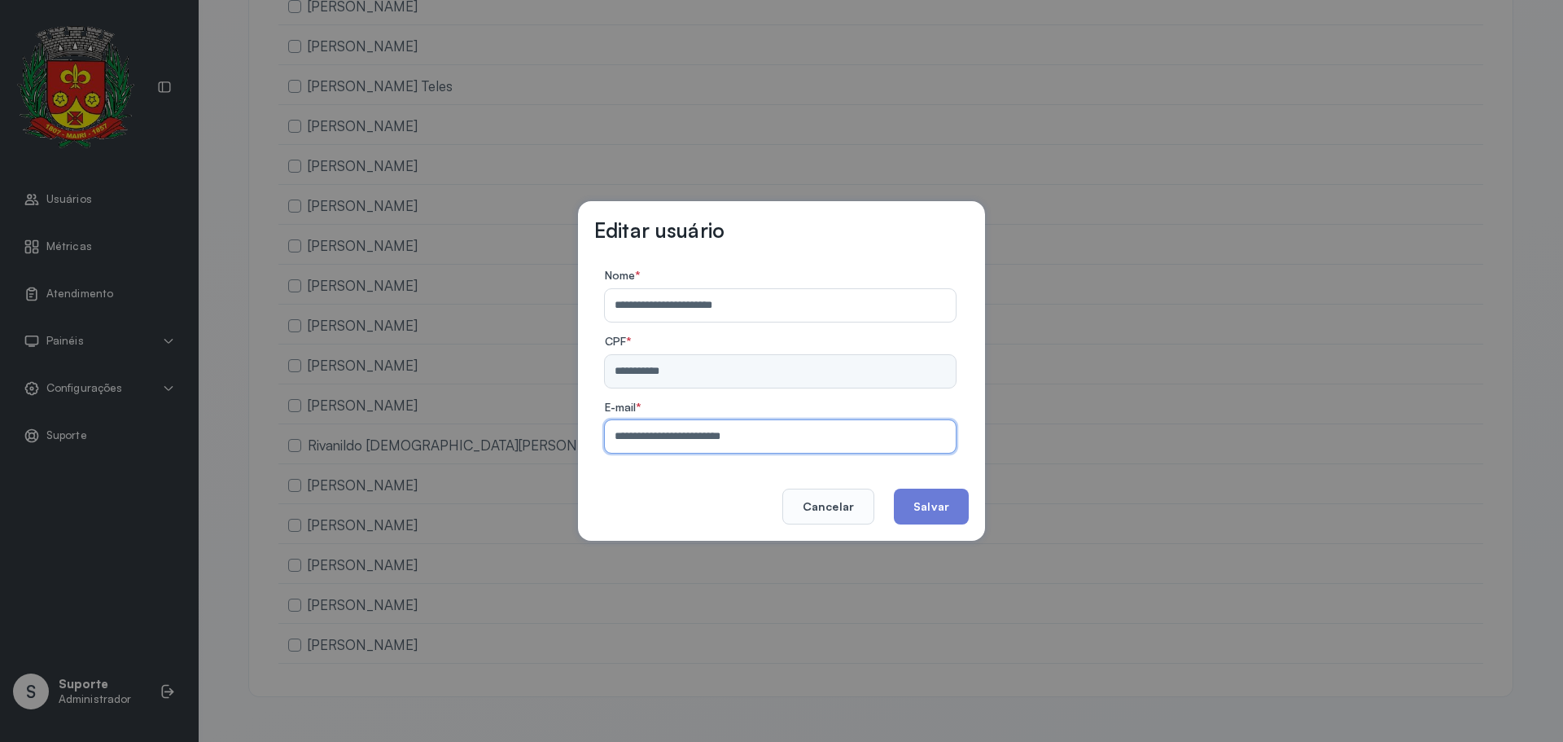
click at [809, 423] on input "**********" at bounding box center [777, 436] width 344 height 33
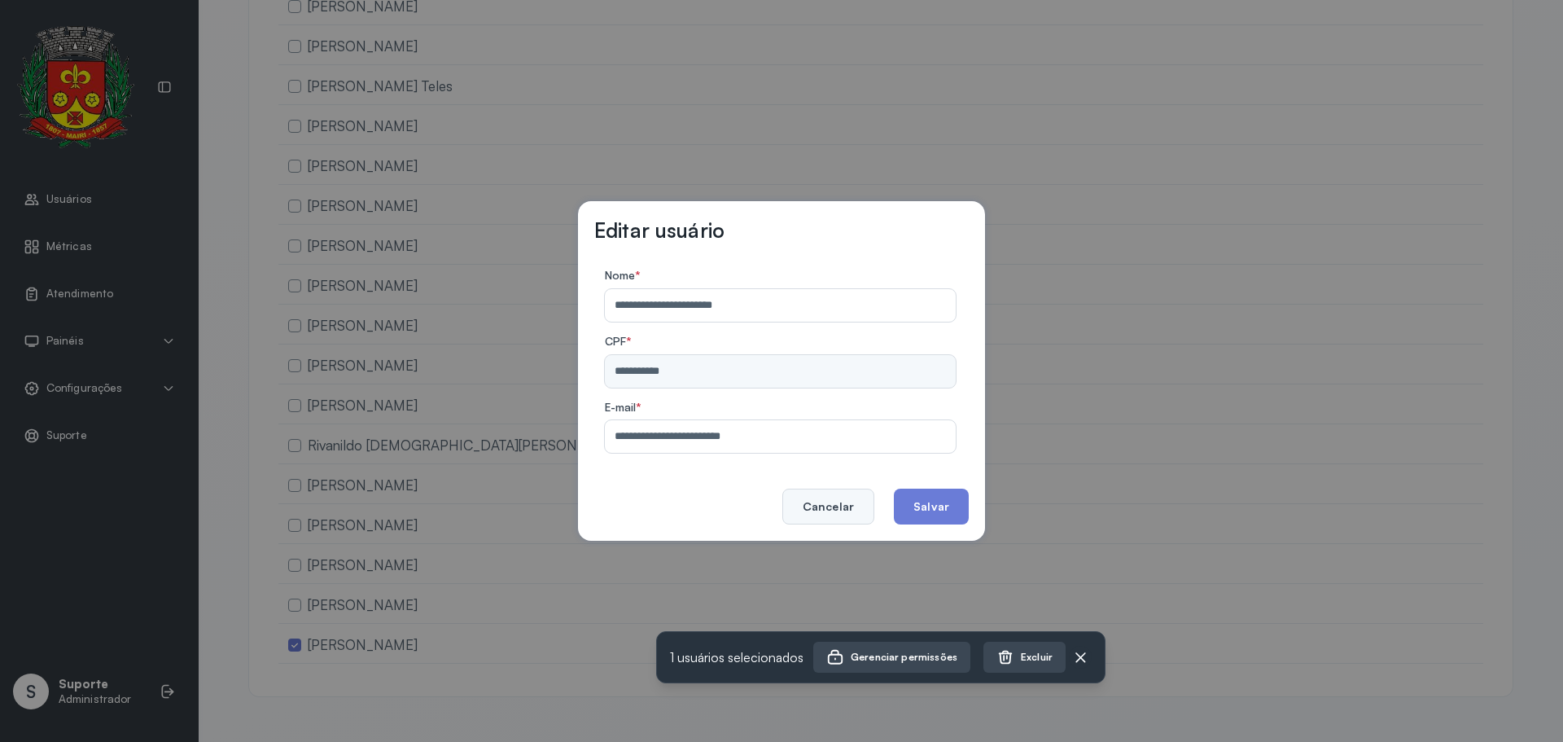
click at [844, 494] on button "Cancelar" at bounding box center [828, 507] width 92 height 36
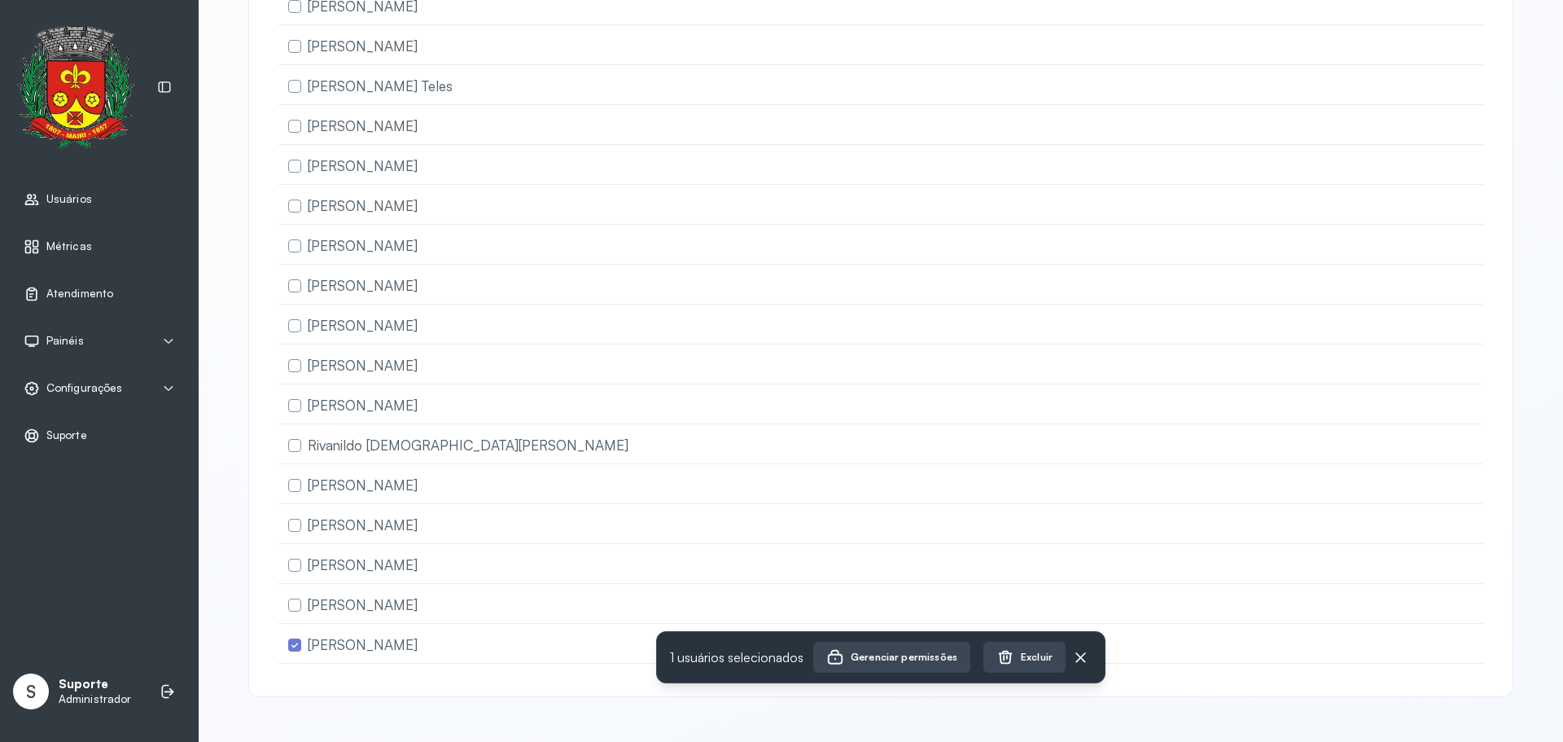
click at [1074, 644] on div "1 usuários selecionados Gerenciar permissões Excluir" at bounding box center [880, 657] width 449 height 52
click at [1076, 647] on div at bounding box center [1080, 657] width 23 height 23
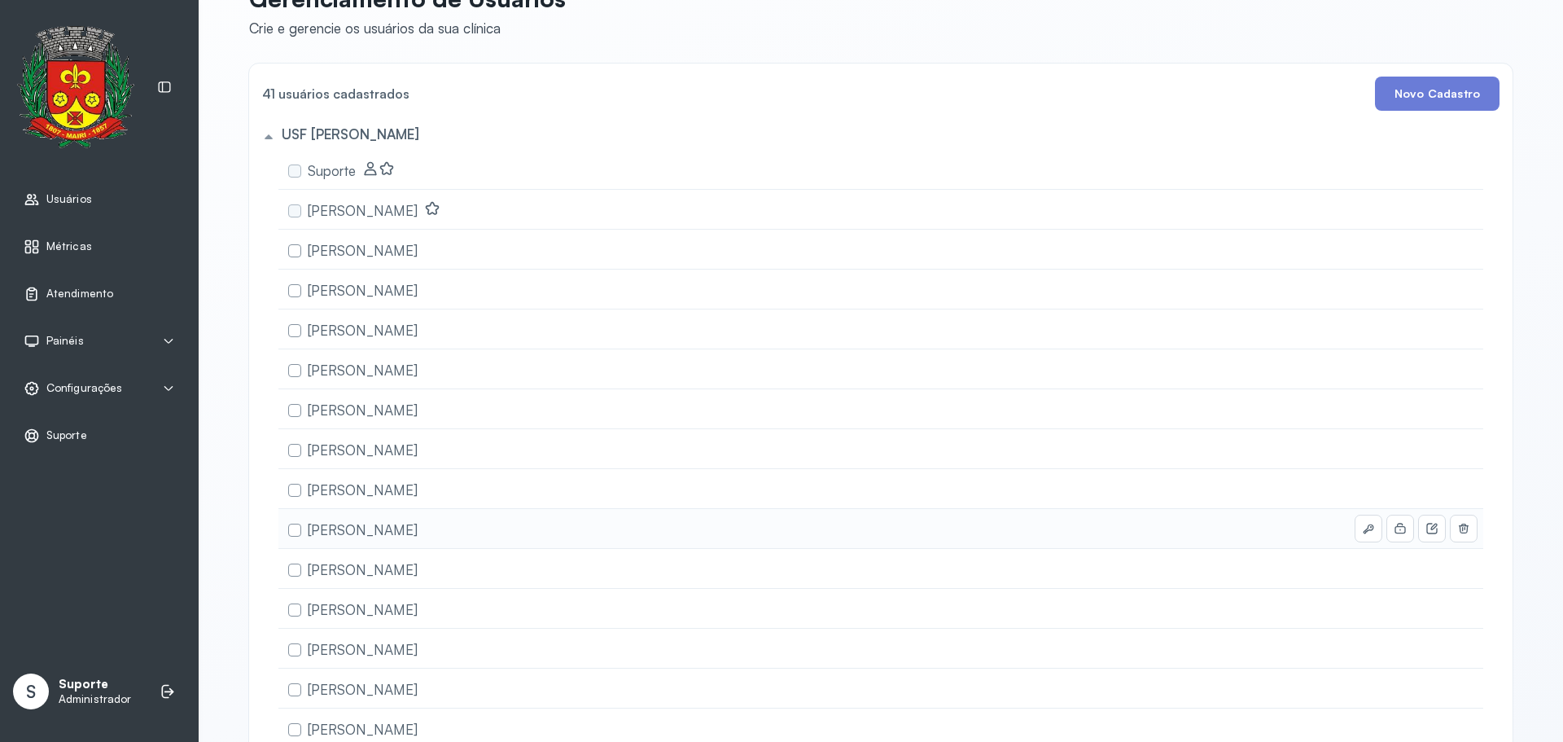
scroll to position [0, 0]
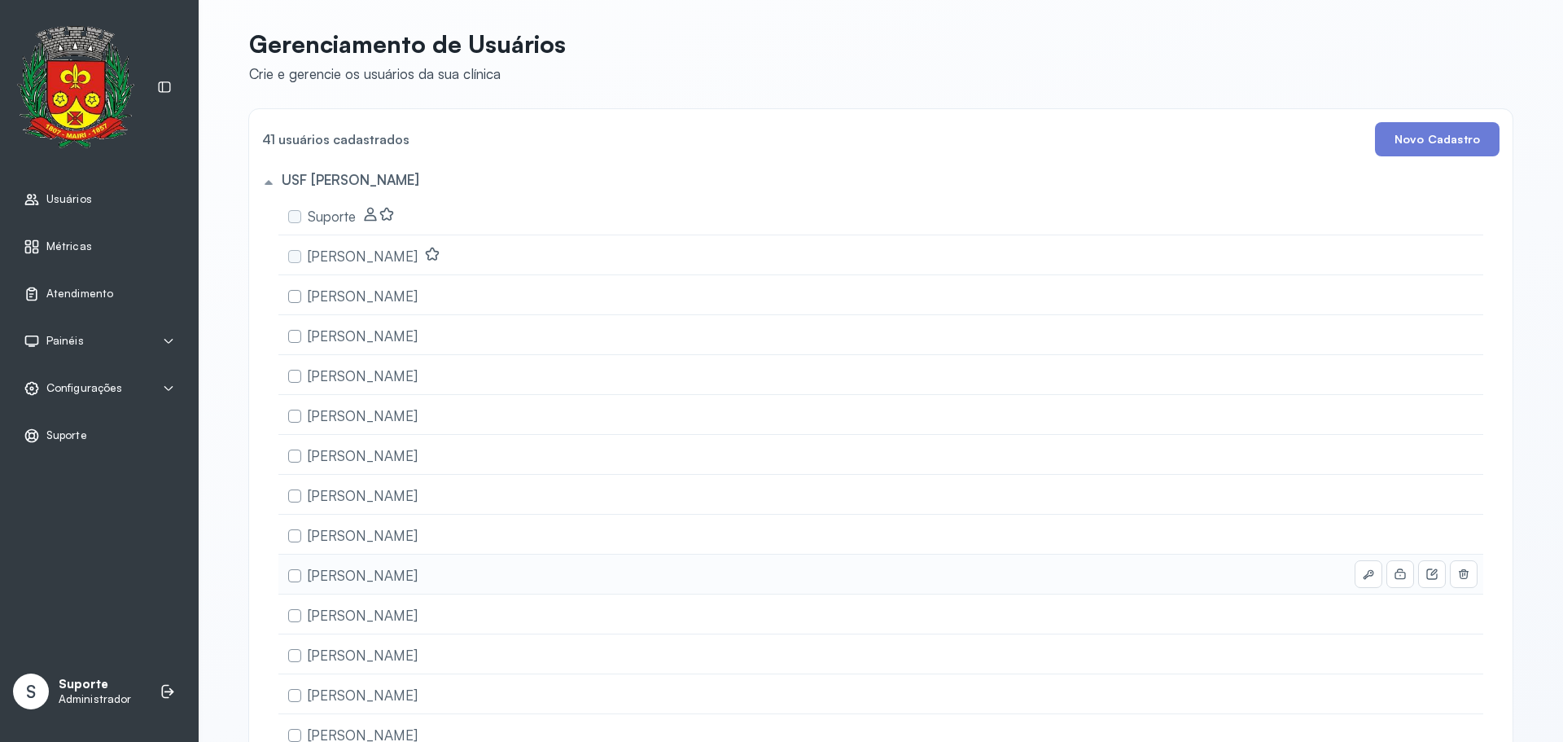
click at [432, 185] on div "USF [PERSON_NAME]" at bounding box center [357, 179] width 151 height 17
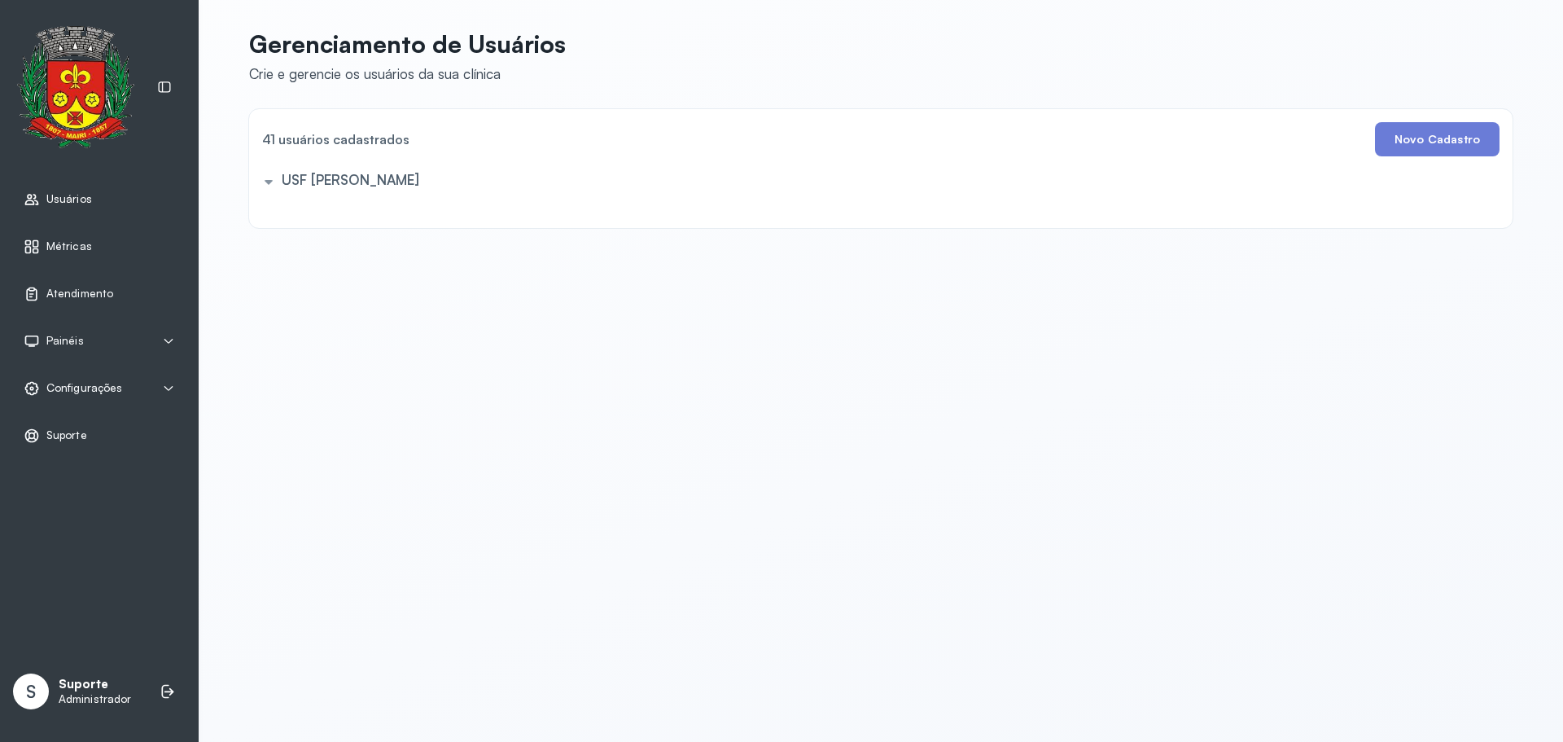
click at [80, 199] on span "Usuários" at bounding box center [69, 199] width 46 height 14
click at [80, 199] on span "Usuários" at bounding box center [70, 199] width 48 height 14
click at [419, 179] on h5 "USF [PERSON_NAME]" at bounding box center [351, 179] width 138 height 17
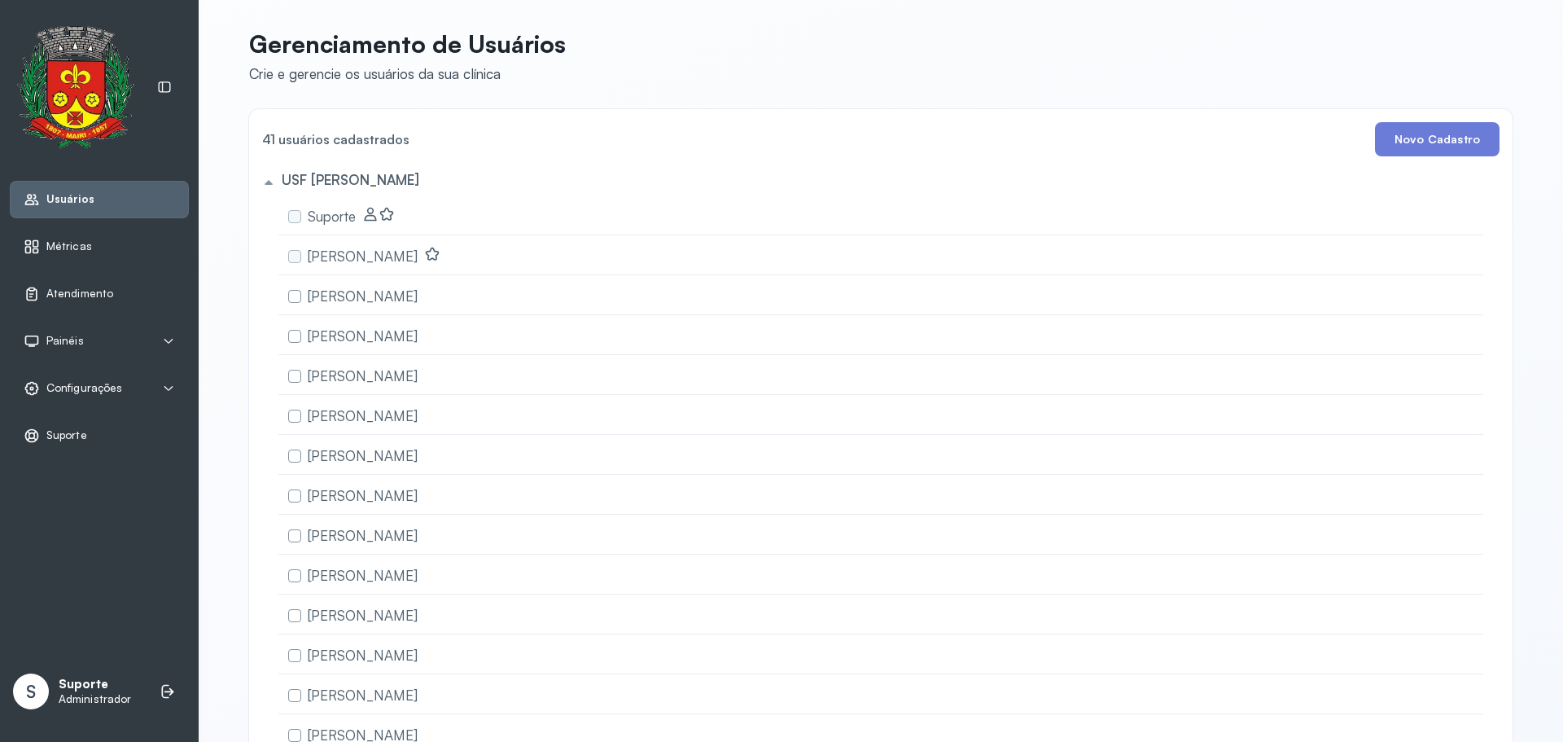
click at [419, 179] on h5 "USF [PERSON_NAME]" at bounding box center [351, 179] width 138 height 17
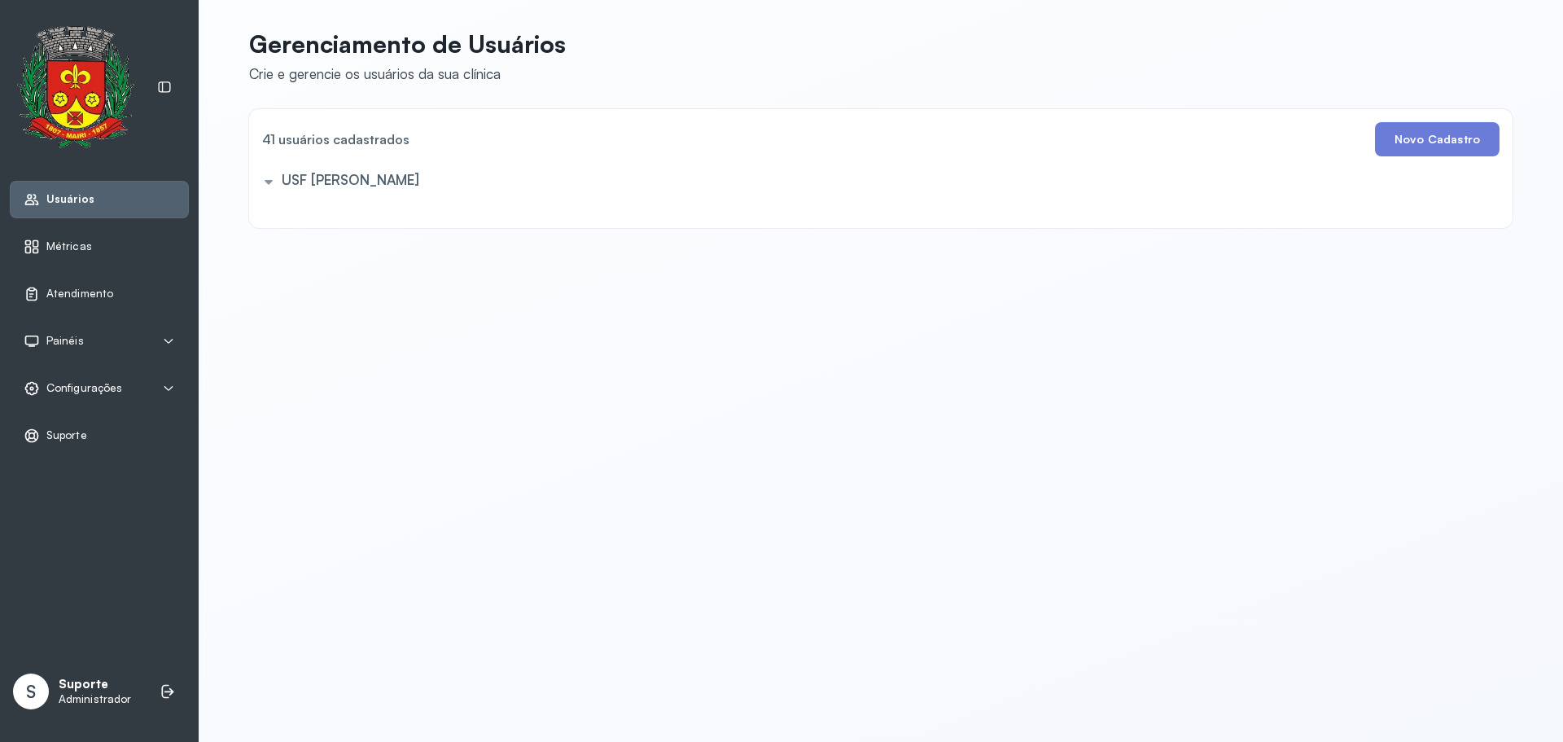
click at [265, 179] on div "USF [PERSON_NAME]" at bounding box center [878, 182] width 1244 height 26
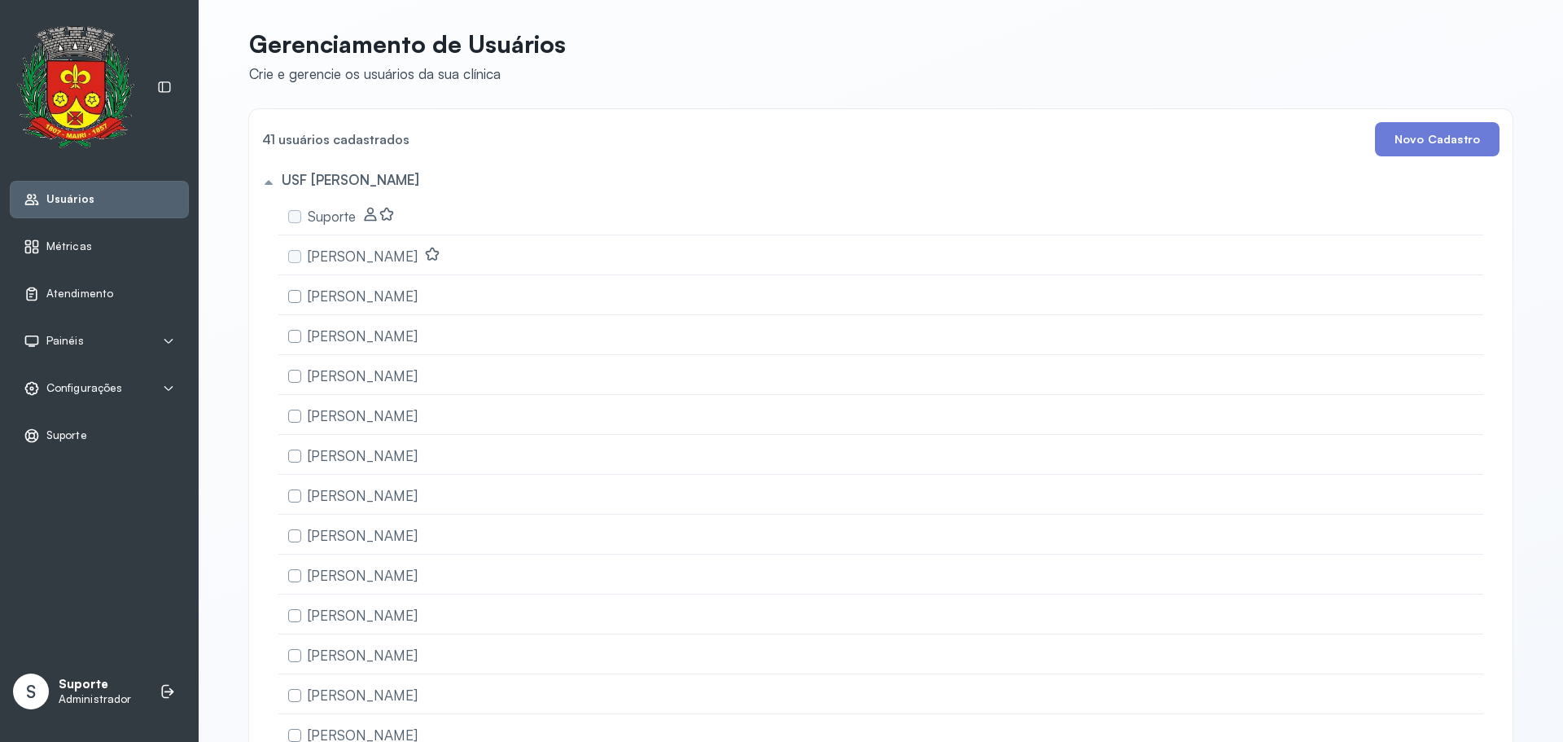
click at [265, 179] on div "USF [PERSON_NAME]" at bounding box center [878, 182] width 1244 height 26
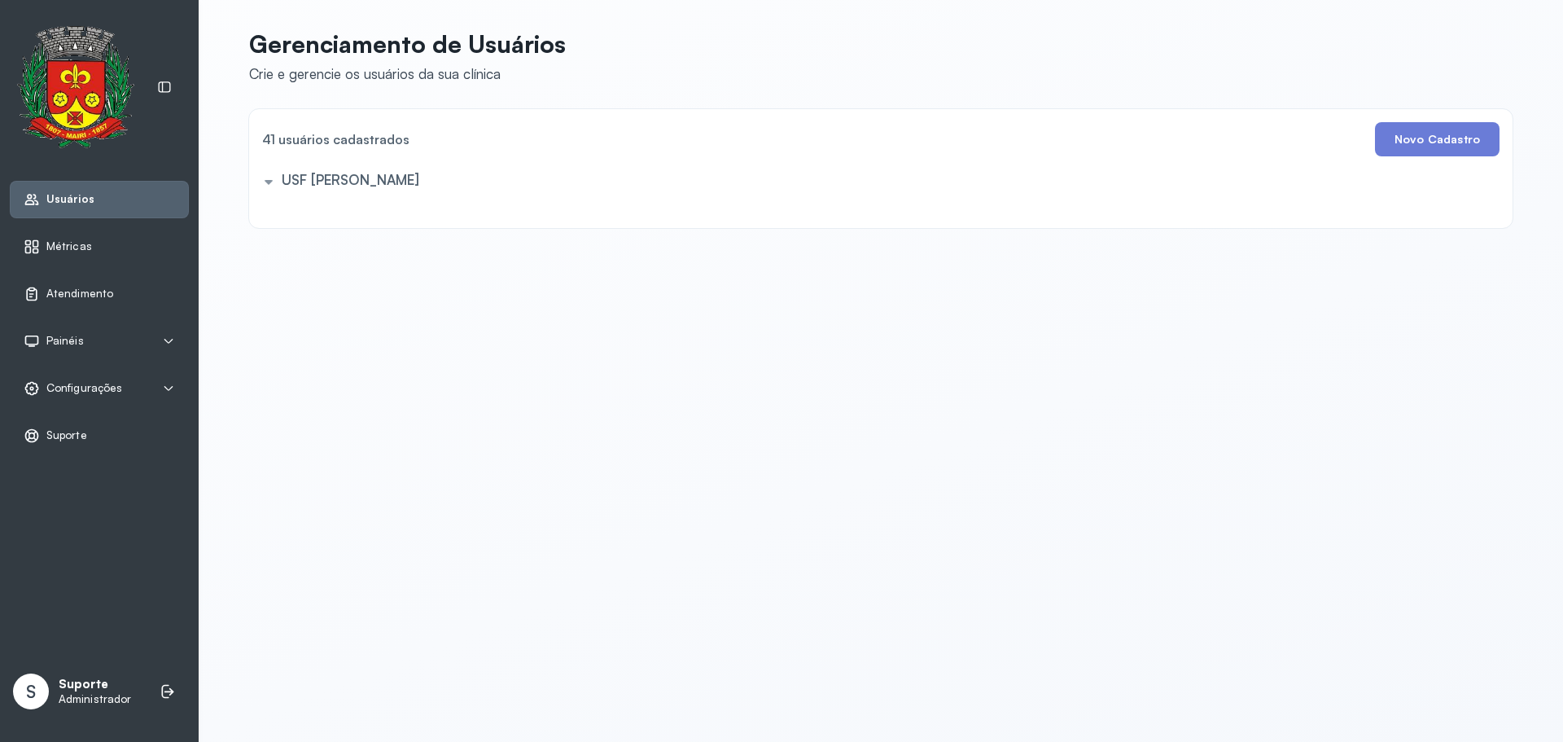
click at [265, 179] on div "USF [PERSON_NAME]" at bounding box center [878, 182] width 1244 height 26
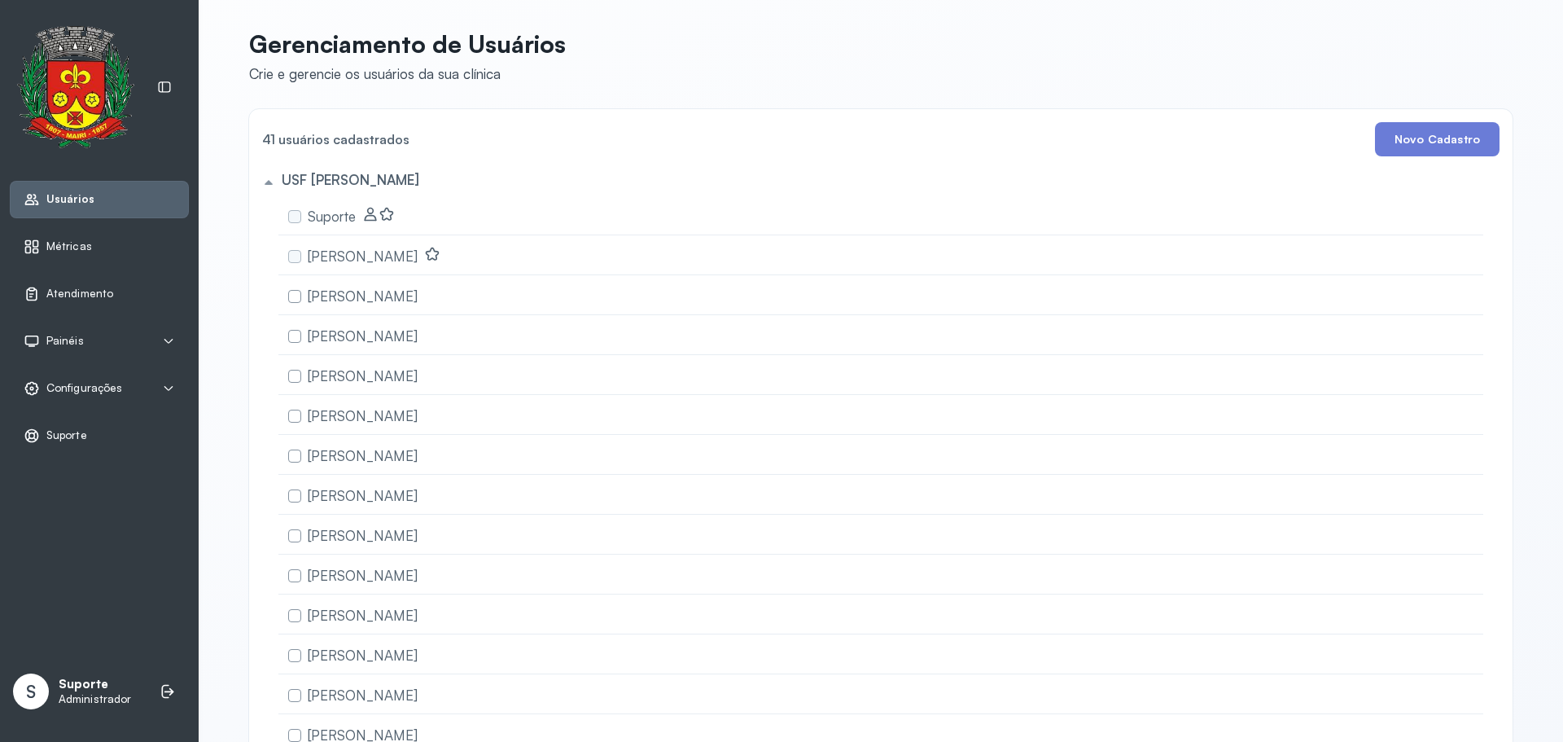
click at [265, 179] on div "USF [PERSON_NAME]" at bounding box center [878, 182] width 1244 height 26
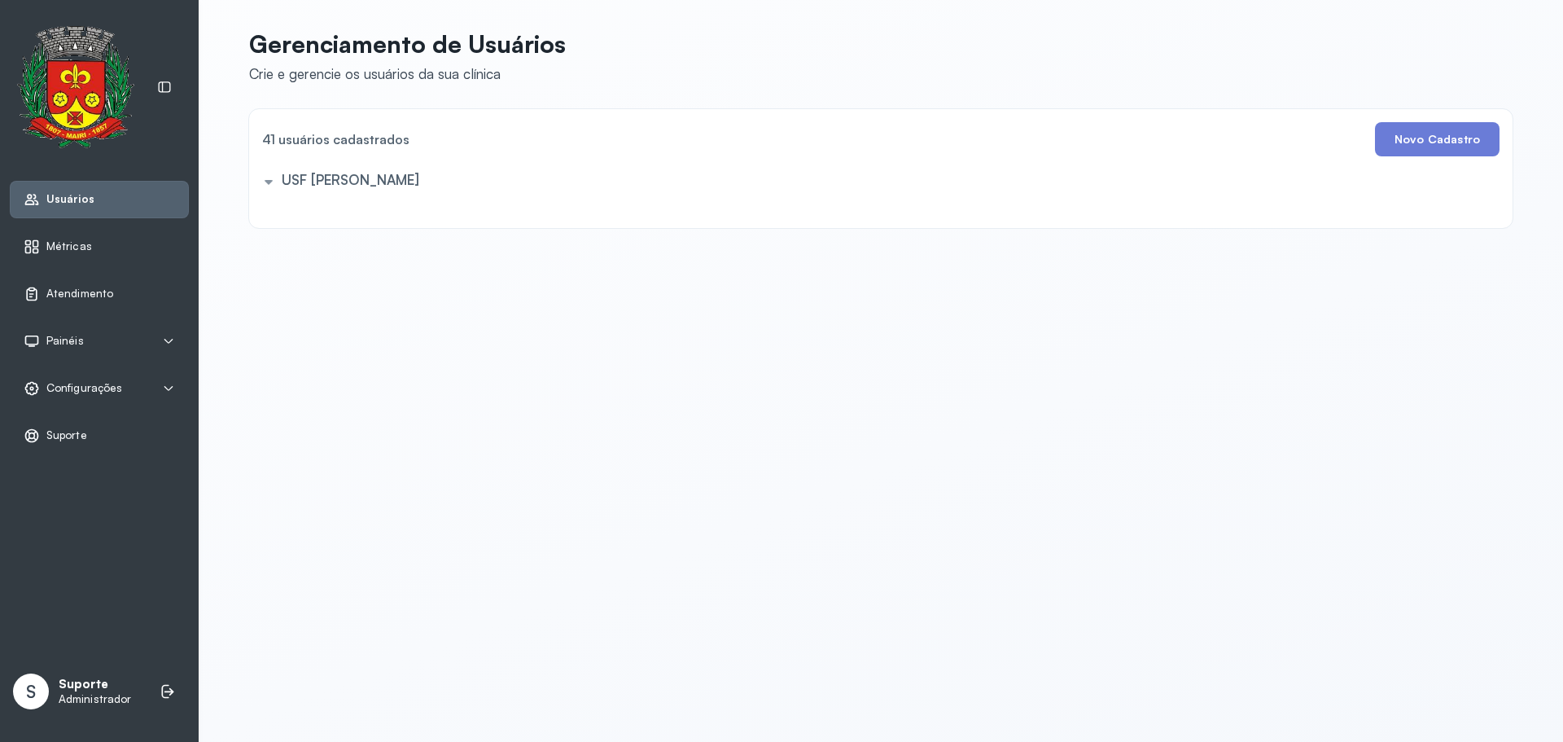
click at [265, 179] on div "USF [PERSON_NAME]" at bounding box center [878, 182] width 1244 height 26
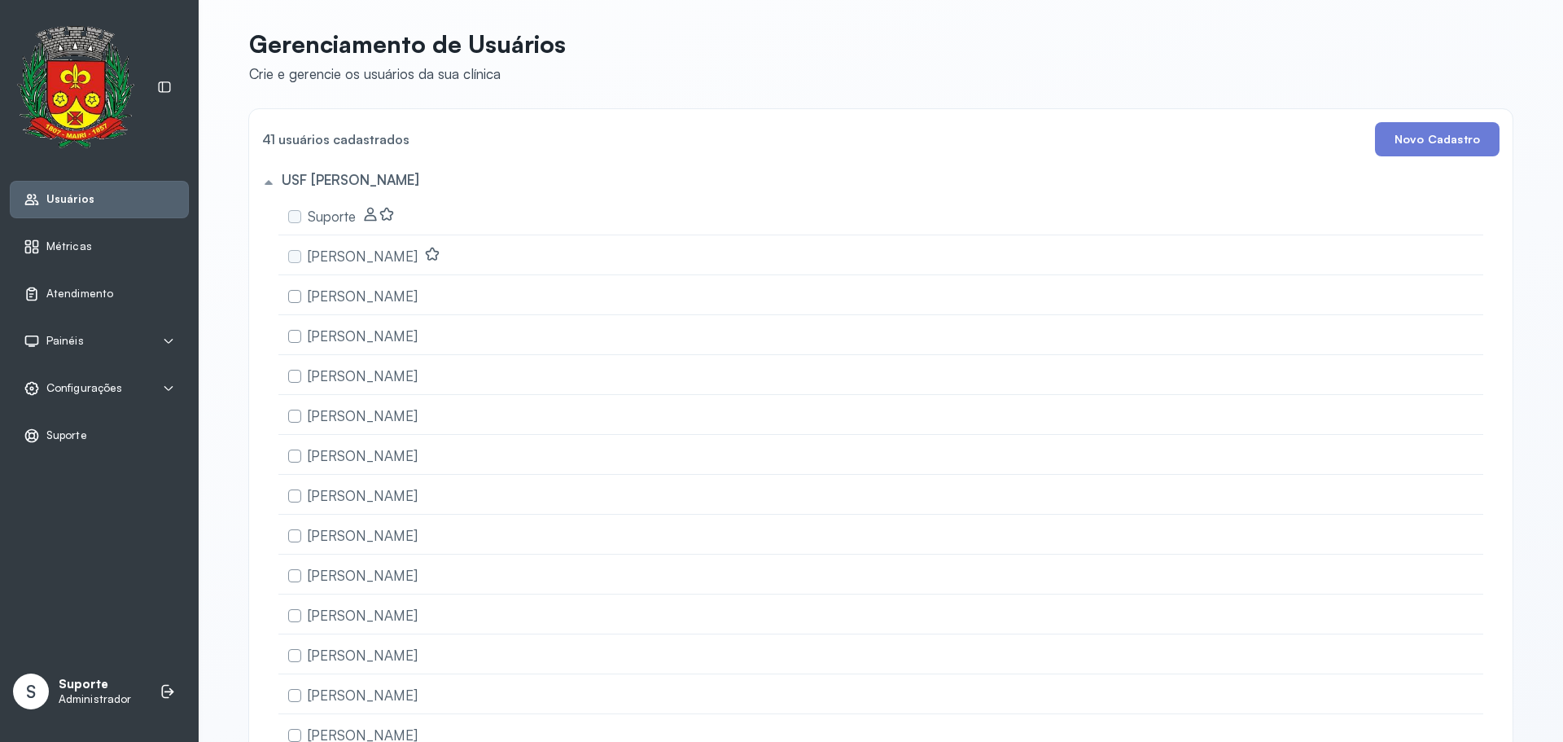
click at [419, 186] on h5 "USF [PERSON_NAME]" at bounding box center [351, 179] width 138 height 17
